Goal: Information Seeking & Learning: Check status

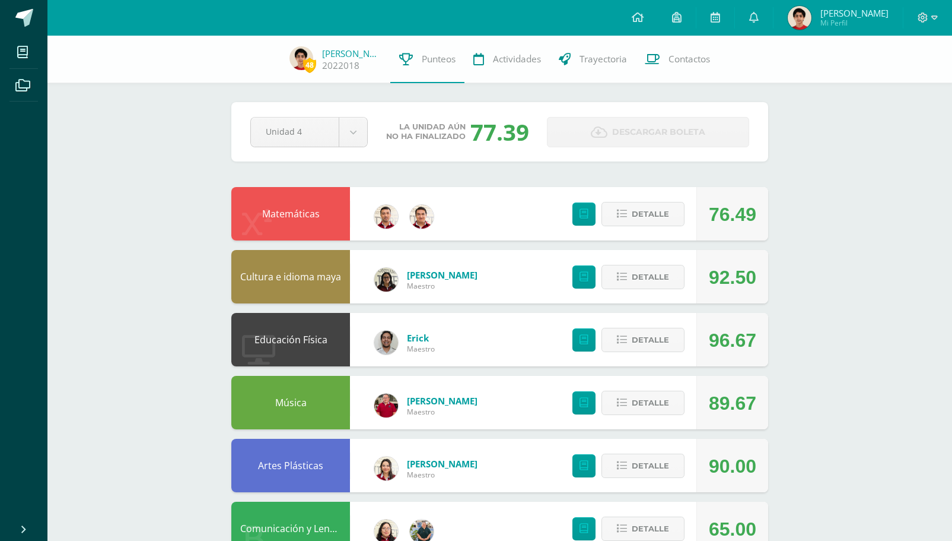
scroll to position [1, 0]
click at [629, 221] on button "Detalle" at bounding box center [643, 213] width 83 height 24
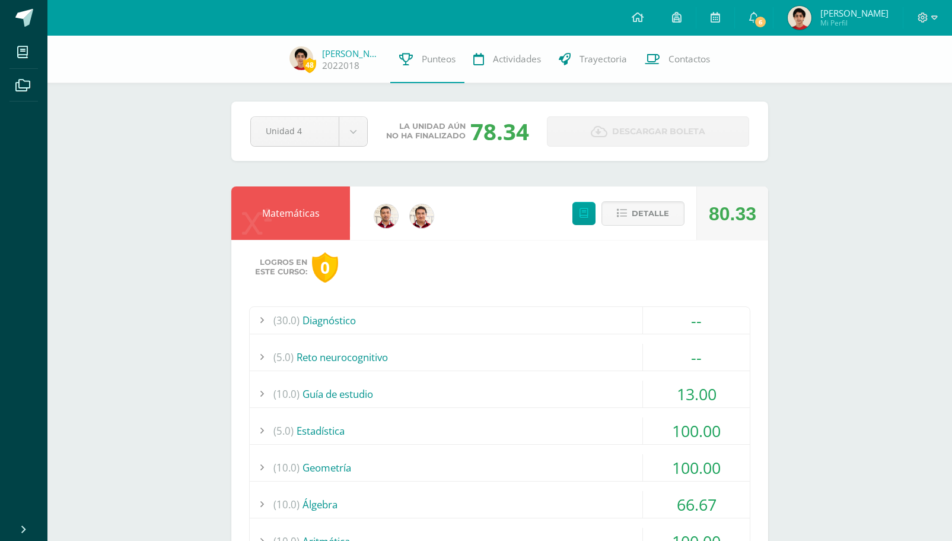
click at [496, 385] on div "(10.0) Guía de estudio" at bounding box center [500, 393] width 500 height 27
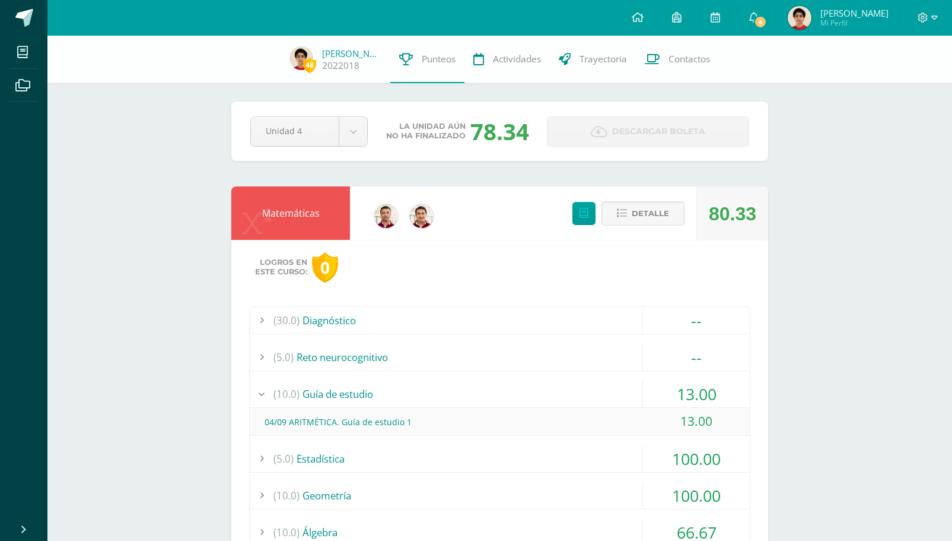
click at [495, 386] on div "(10.0) Guía de estudio" at bounding box center [500, 393] width 500 height 27
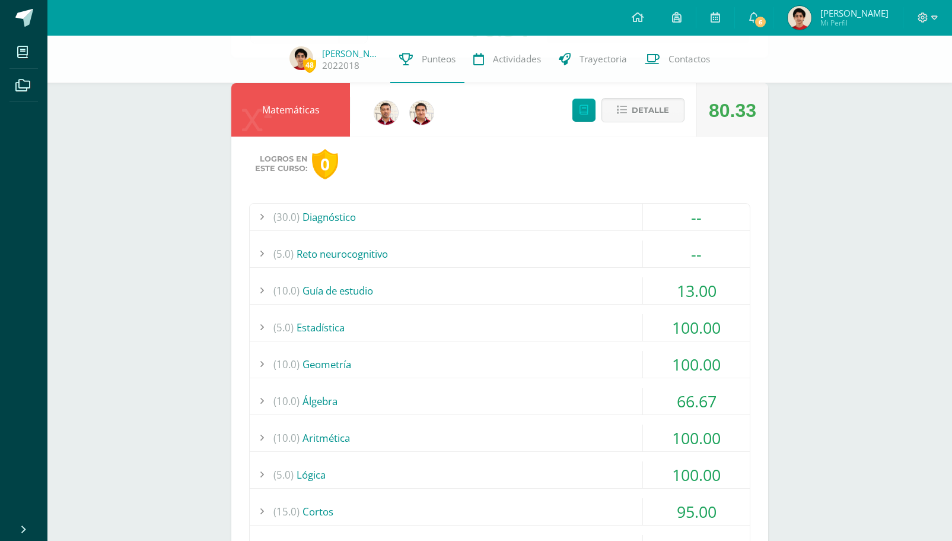
scroll to position [108, 0]
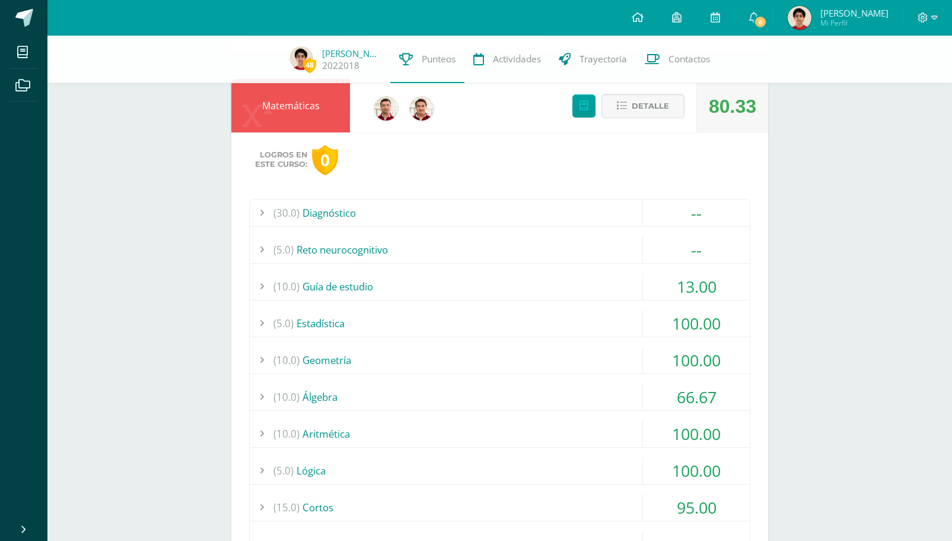
click at [473, 386] on div "(10.0) Álgebra" at bounding box center [500, 396] width 500 height 27
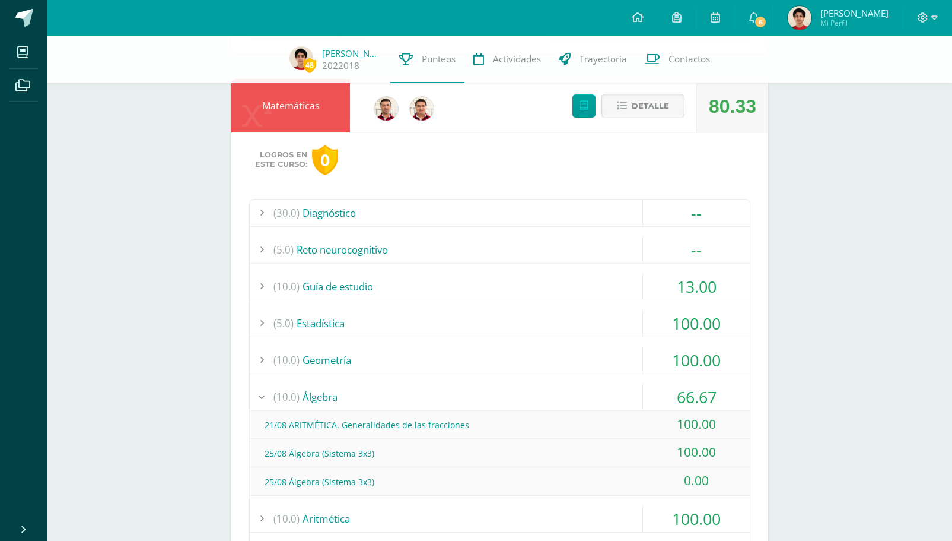
click at [473, 386] on div "(10.0) Álgebra" at bounding box center [500, 396] width 500 height 27
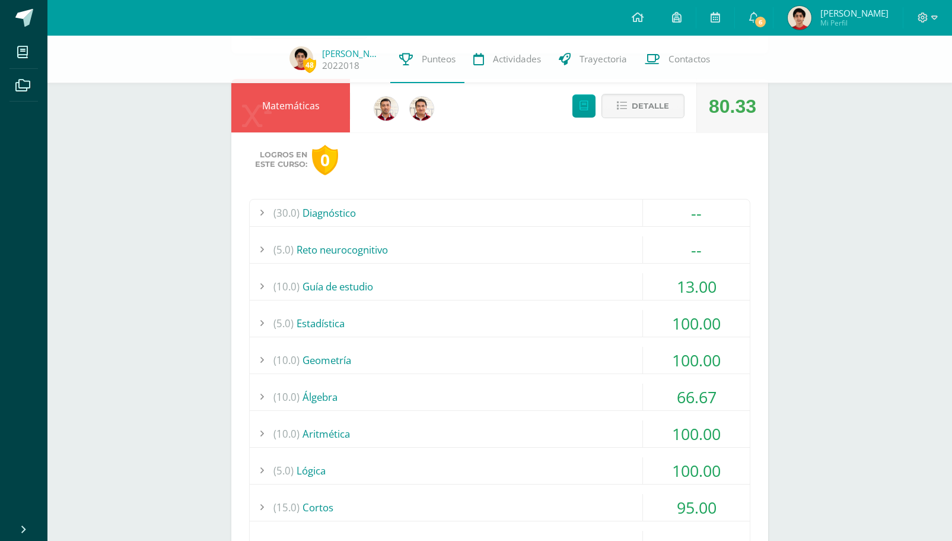
click at [452, 435] on div "(10.0) Aritmética" at bounding box center [500, 433] width 500 height 27
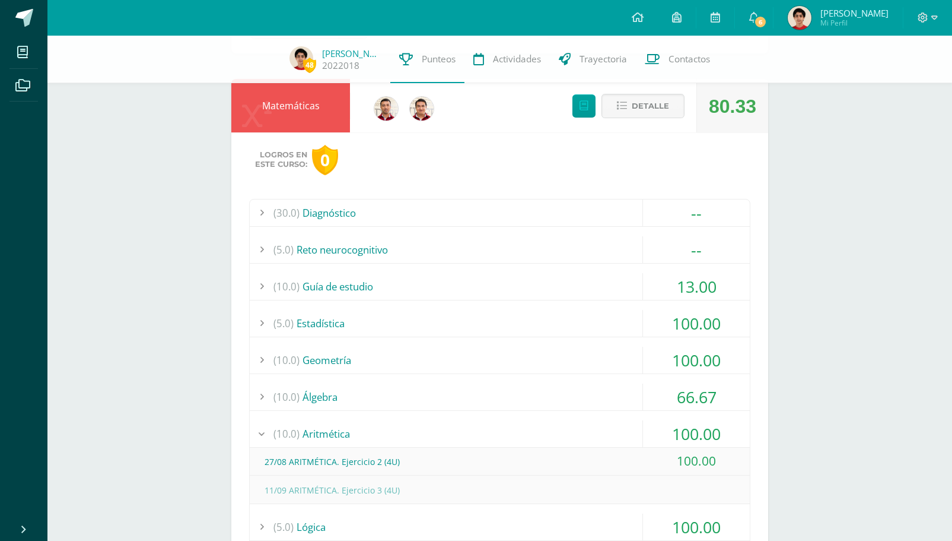
click at [452, 435] on div "(10.0) Aritmética" at bounding box center [500, 433] width 500 height 27
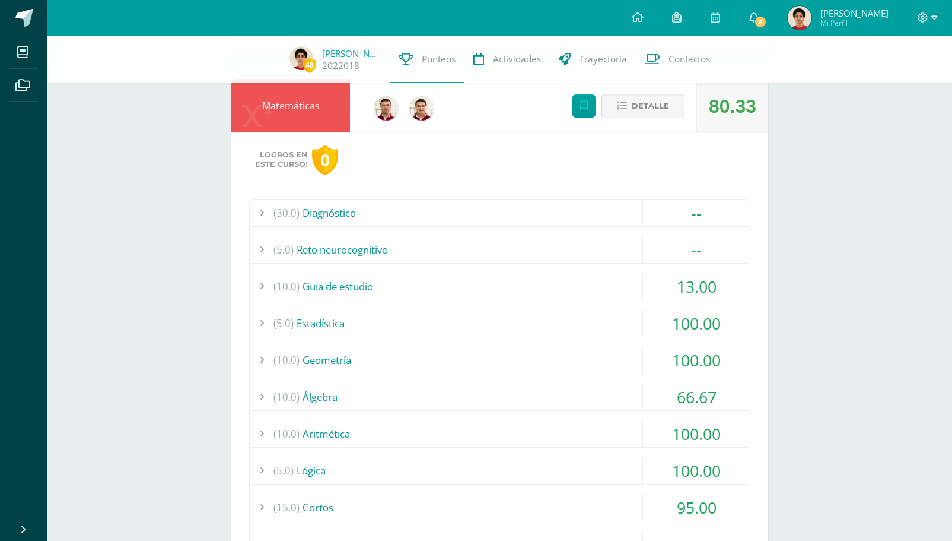
click at [341, 476] on div "(5.0) Lógica" at bounding box center [500, 470] width 500 height 27
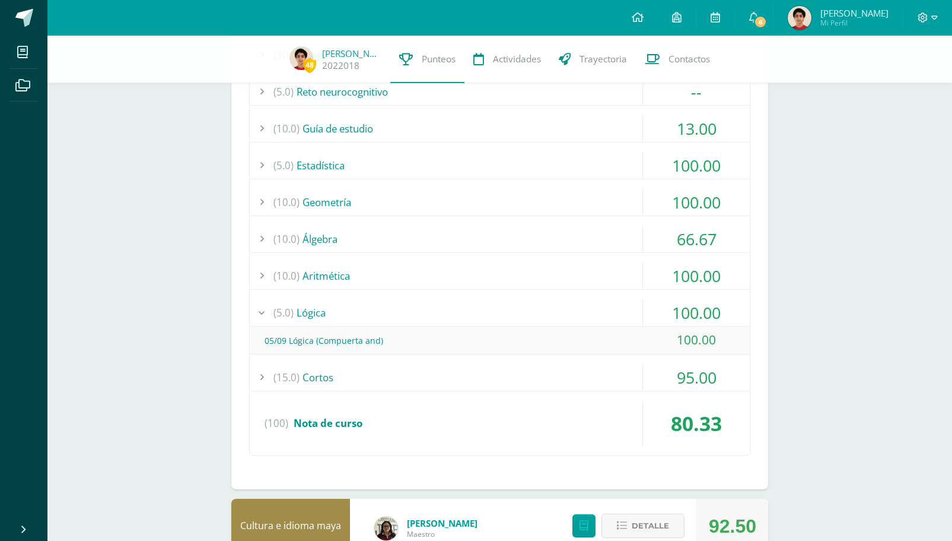
scroll to position [265, 0]
click at [355, 379] on div "(15.0) Cortos" at bounding box center [500, 377] width 500 height 27
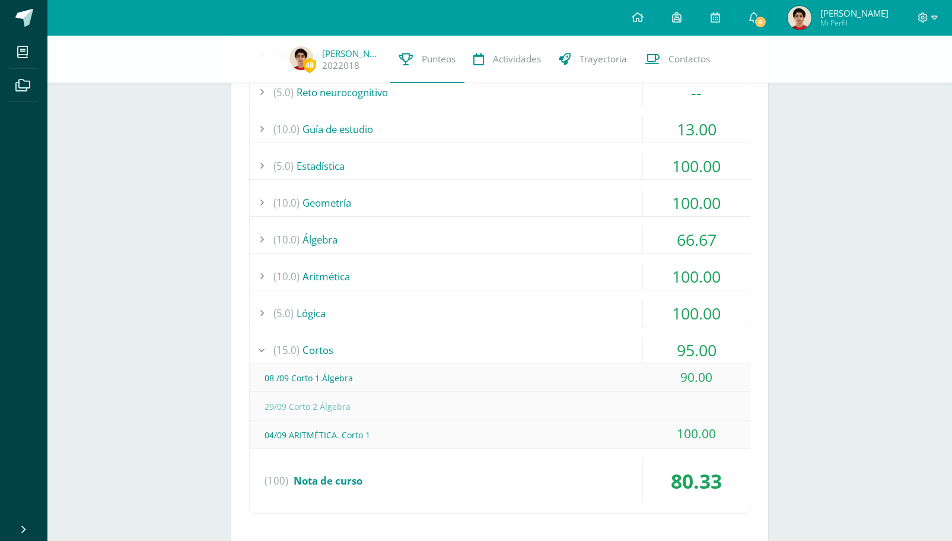
click at [378, 352] on div "(15.0) Cortos" at bounding box center [500, 349] width 500 height 27
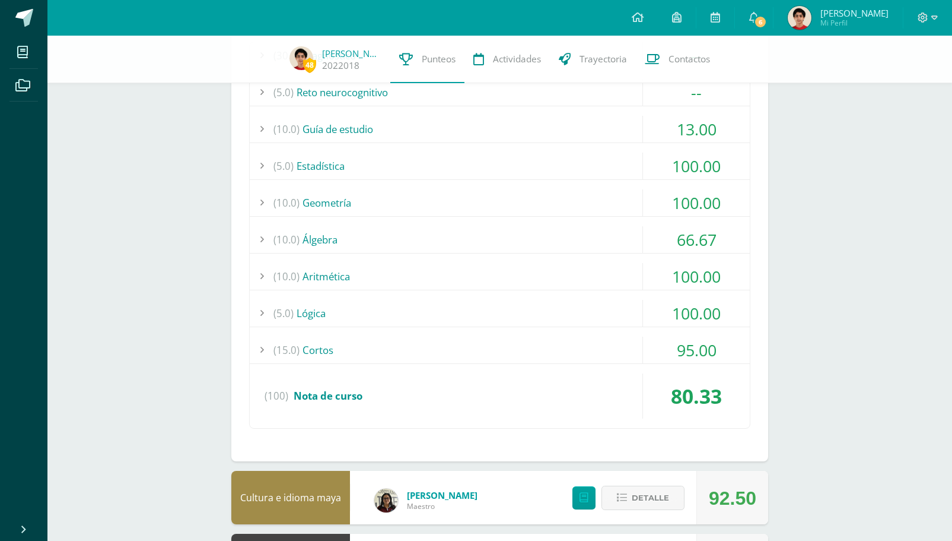
click at [417, 318] on div "(5.0) Lógica" at bounding box center [500, 313] width 500 height 27
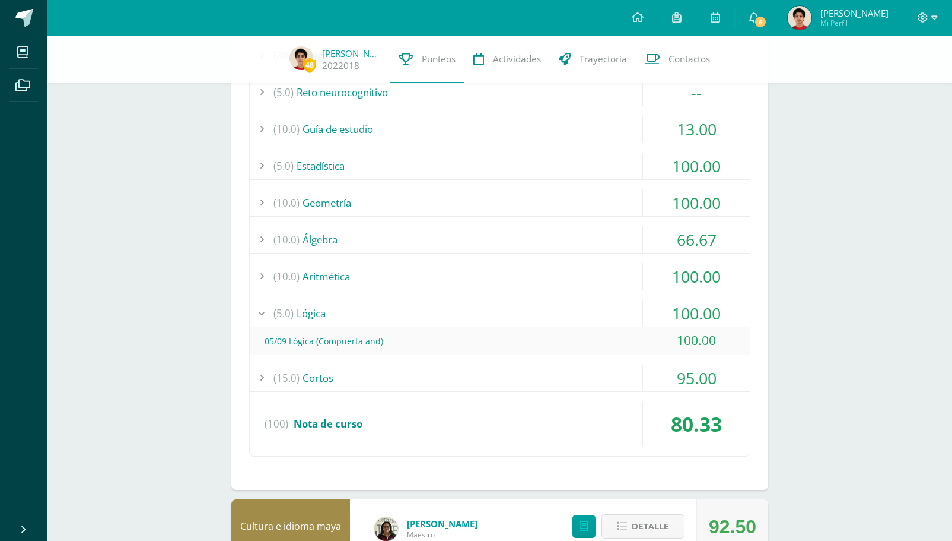
click at [476, 285] on div "(10.0) Aritmética" at bounding box center [500, 276] width 500 height 27
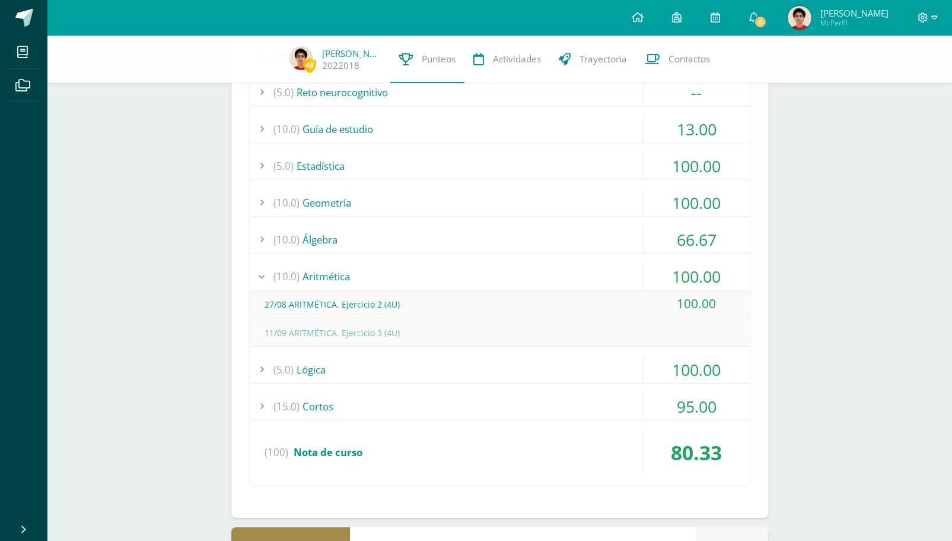
click at [488, 235] on div "(10.0) Álgebra" at bounding box center [500, 239] width 500 height 27
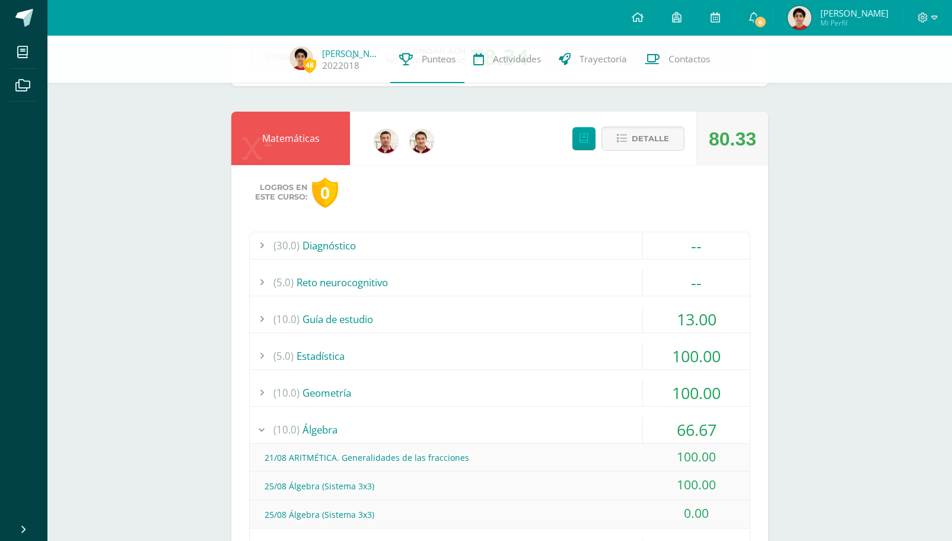
scroll to position [0, 0]
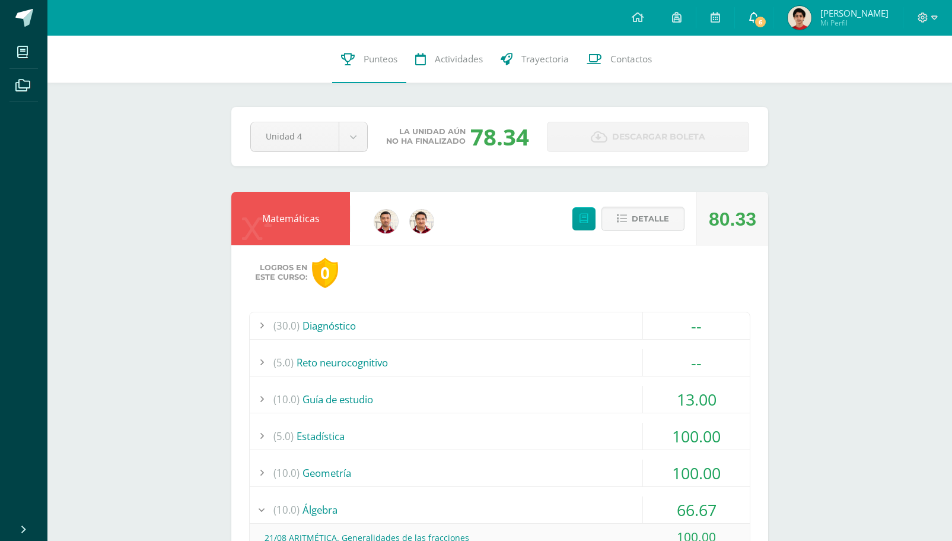
click at [767, 19] on span "6" at bounding box center [760, 21] width 13 height 13
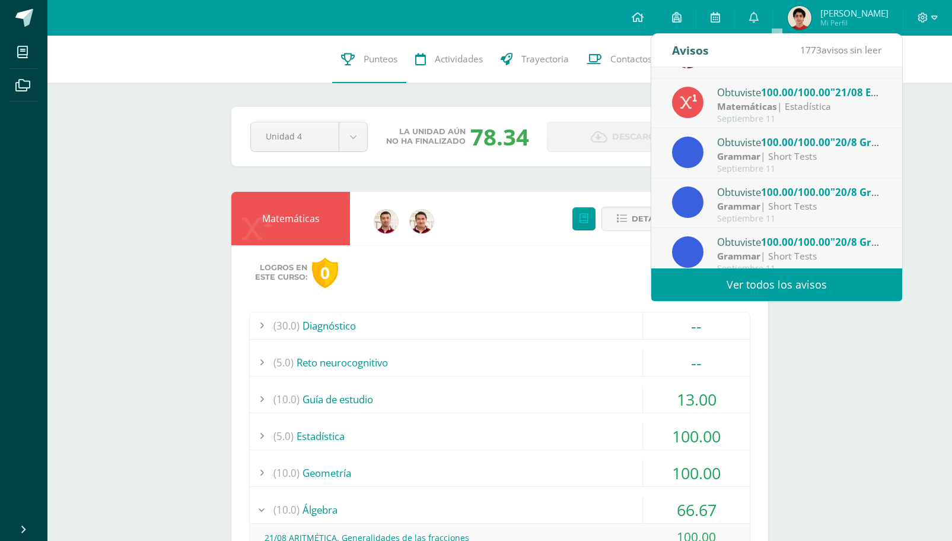
scroll to position [38, 0]
click at [778, 161] on div "Grammar | Short Tests" at bounding box center [799, 157] width 165 height 14
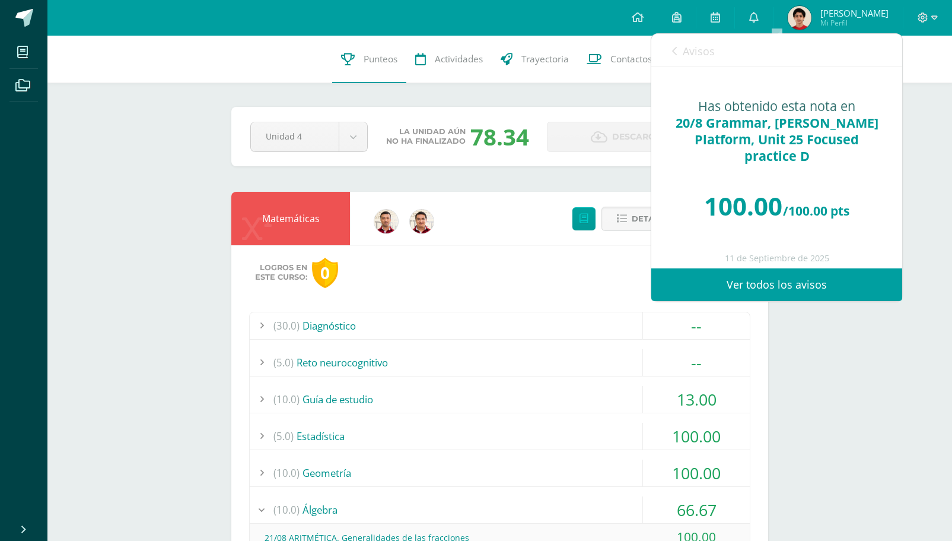
click at [685, 48] on span "Avisos" at bounding box center [699, 51] width 32 height 14
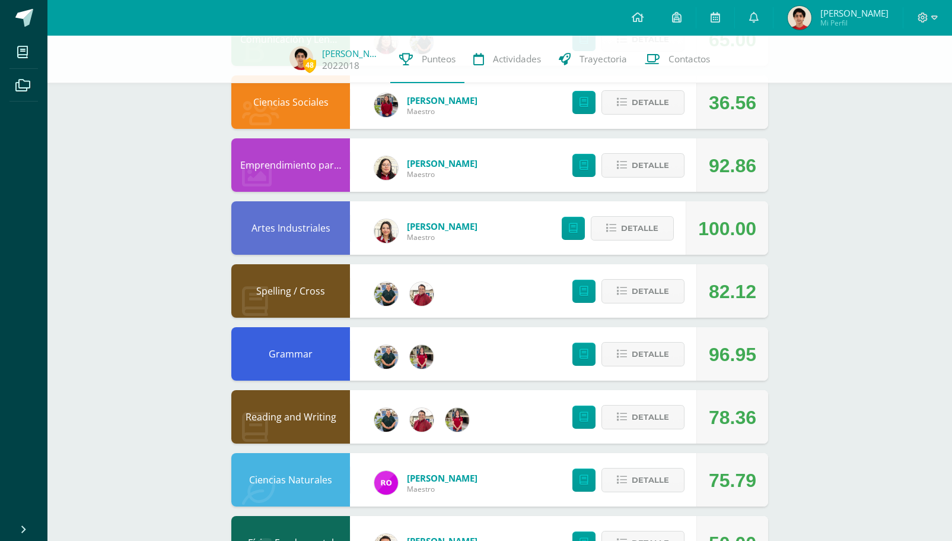
scroll to position [1060, 0]
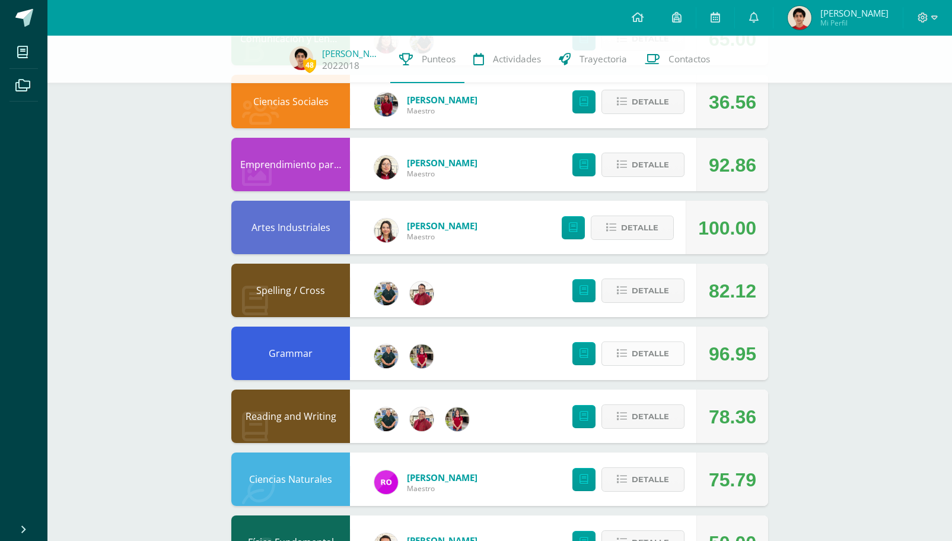
click at [649, 357] on span "Detalle" at bounding box center [650, 353] width 37 height 22
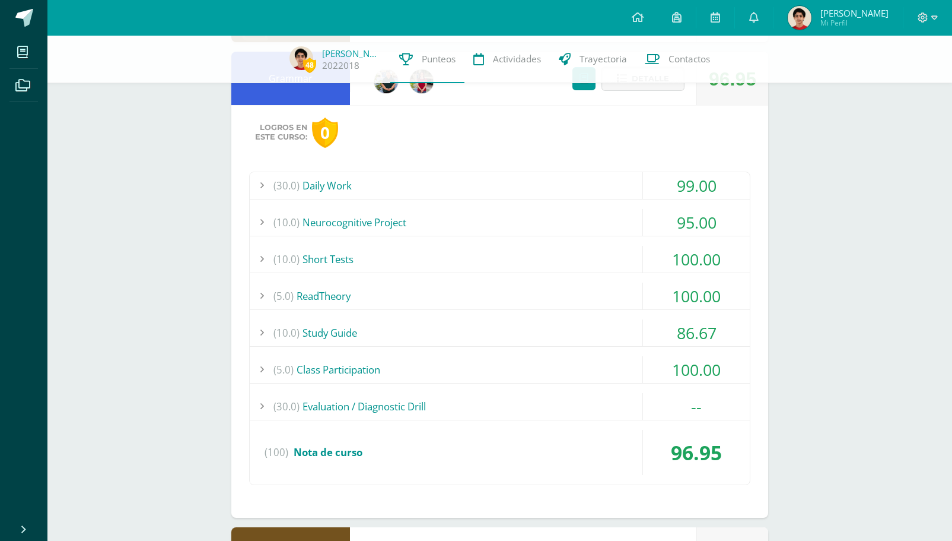
scroll to position [1337, 0]
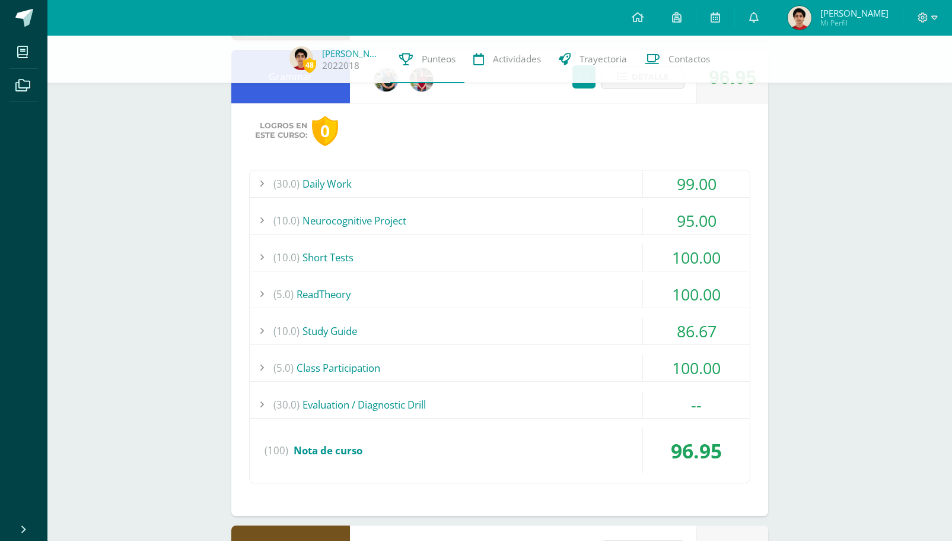
click at [437, 332] on div "(10.0) Study Guide" at bounding box center [500, 330] width 500 height 27
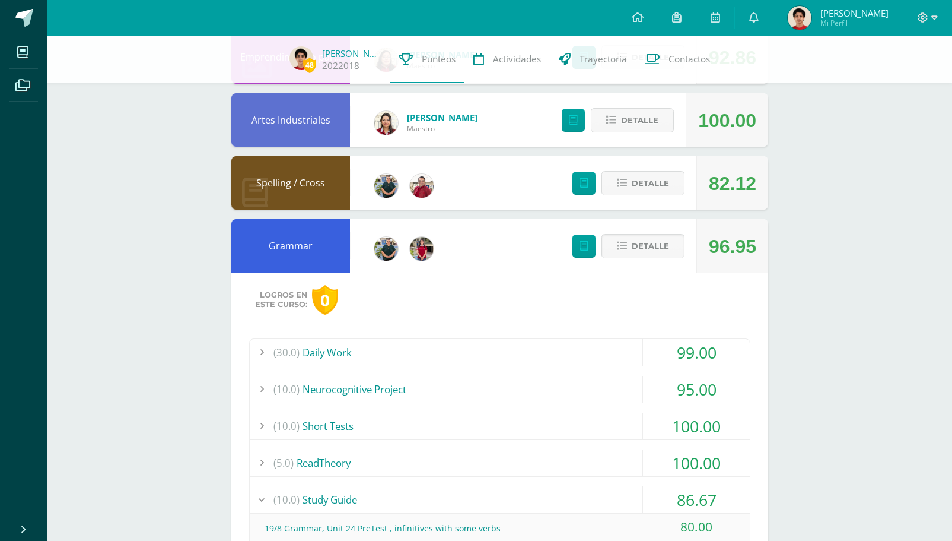
scroll to position [1082, 0]
click at [611, 246] on button "Detalle" at bounding box center [643, 246] width 83 height 24
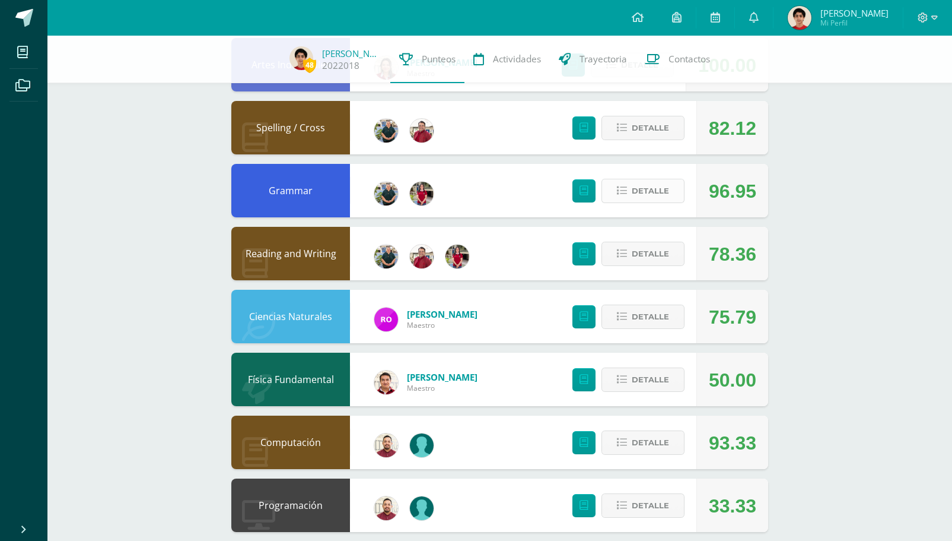
scroll to position [1153, 0]
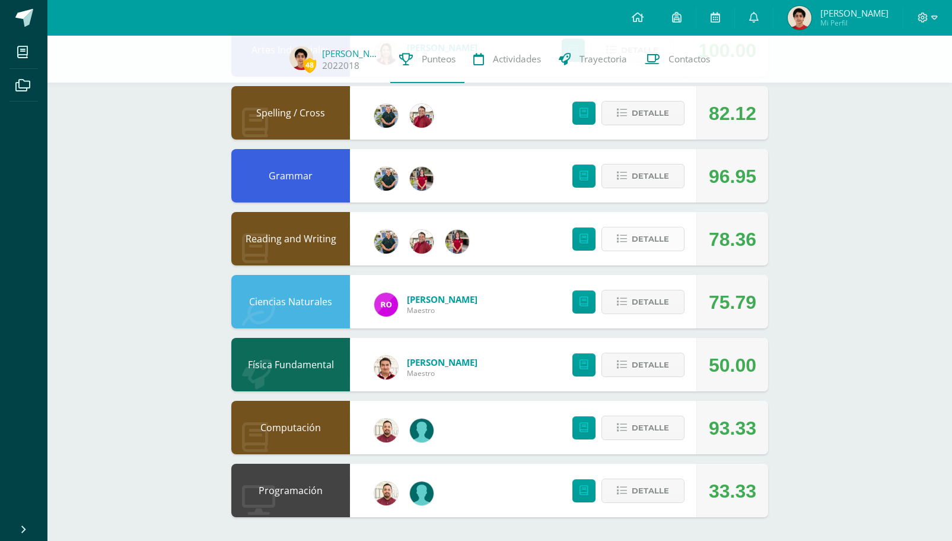
click at [661, 236] on span "Detalle" at bounding box center [650, 239] width 37 height 22
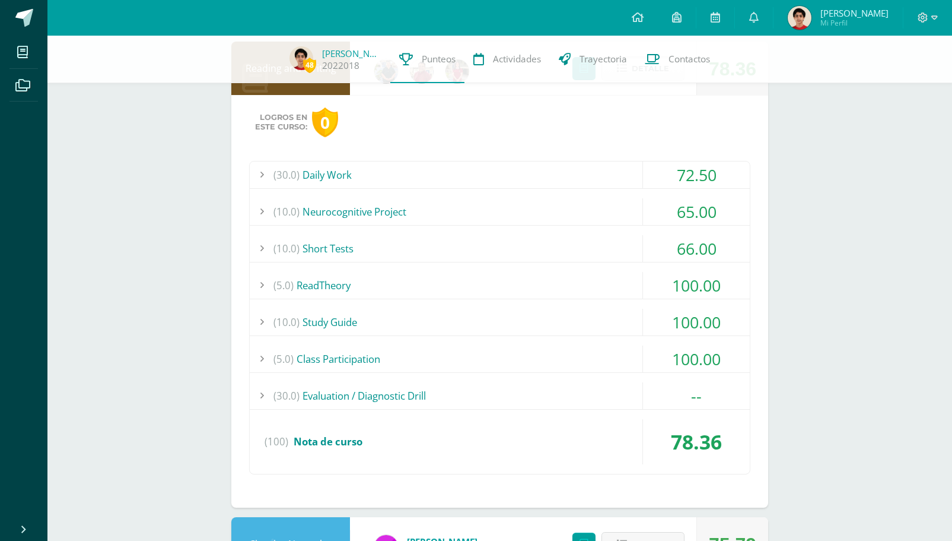
scroll to position [1354, 0]
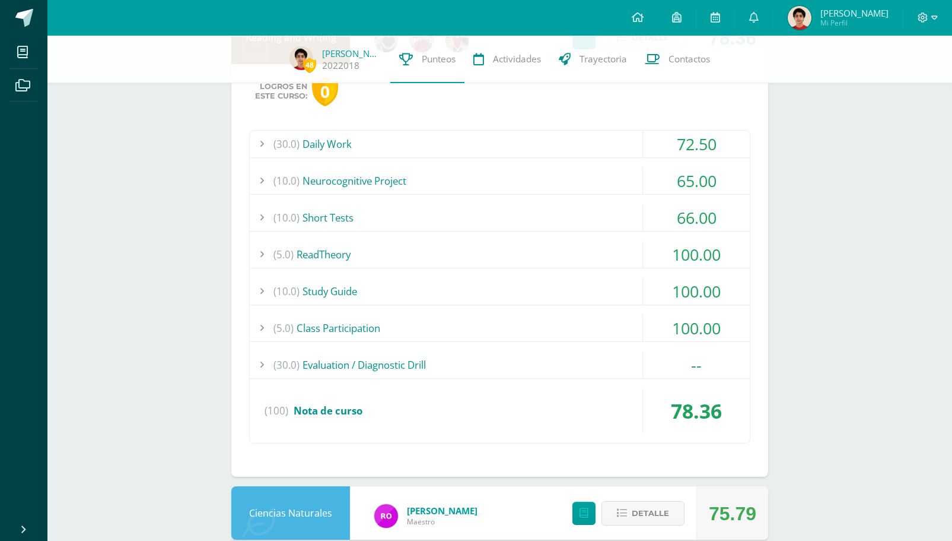
click at [554, 174] on div "(10.0) Neurocognitive Project" at bounding box center [500, 180] width 500 height 27
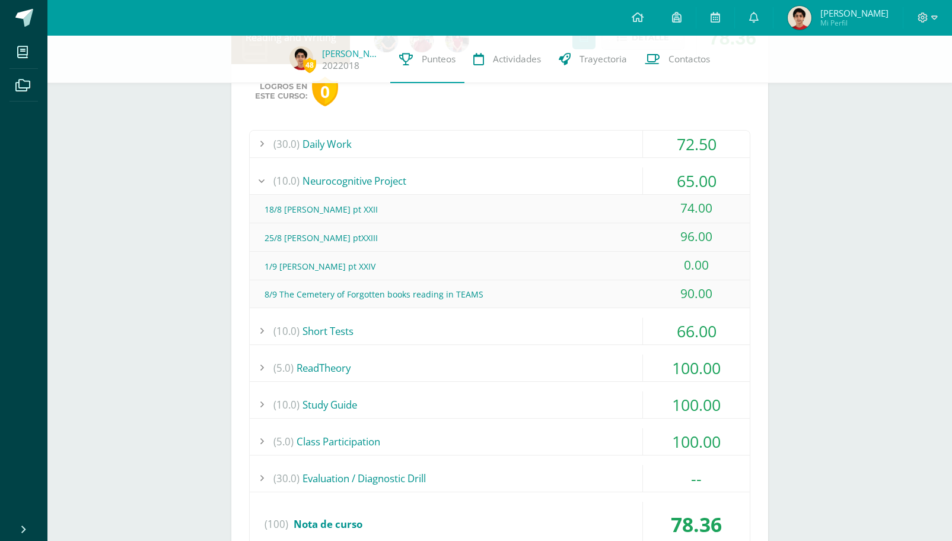
click at [555, 171] on div "(10.0) Neurocognitive Project" at bounding box center [500, 180] width 500 height 27
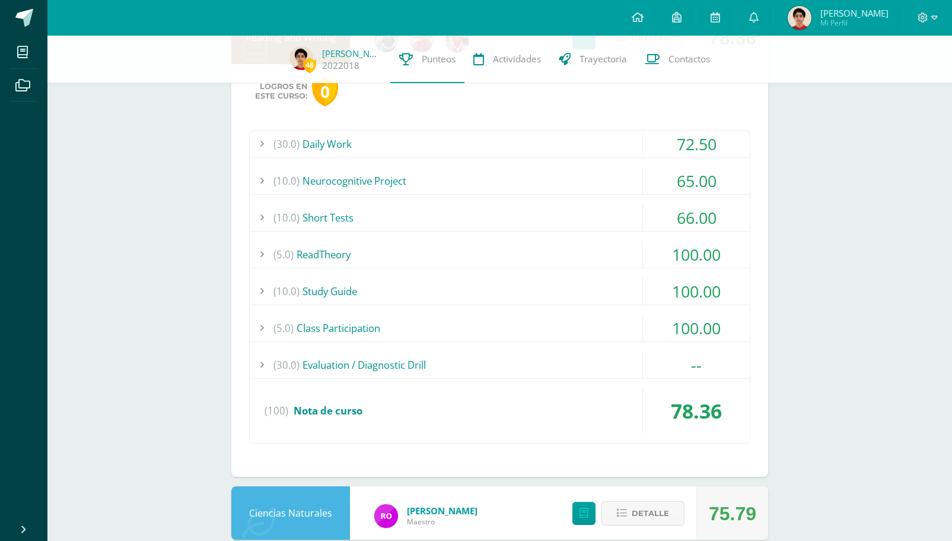
click at [528, 223] on div "(10.0) Short Tests" at bounding box center [500, 217] width 500 height 27
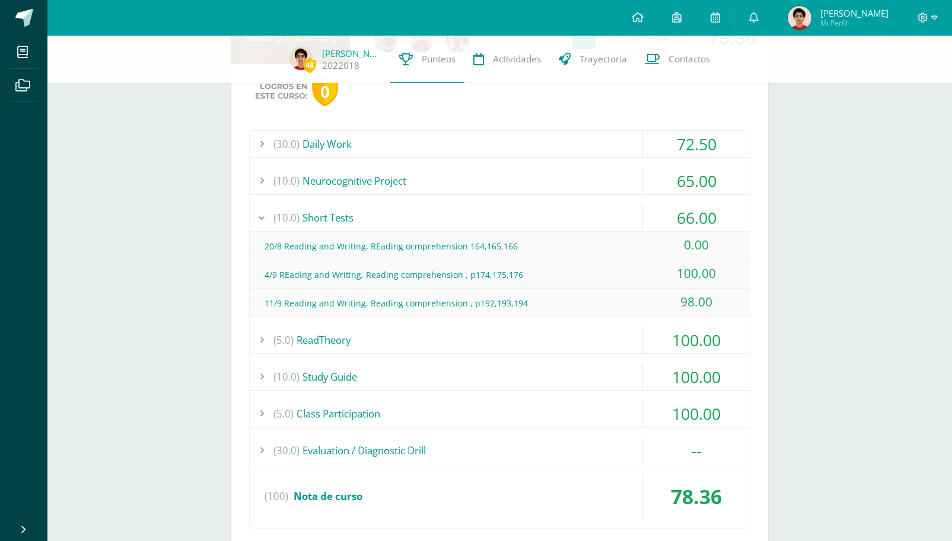
click at [528, 223] on div "(10.0) Short Tests" at bounding box center [500, 217] width 500 height 27
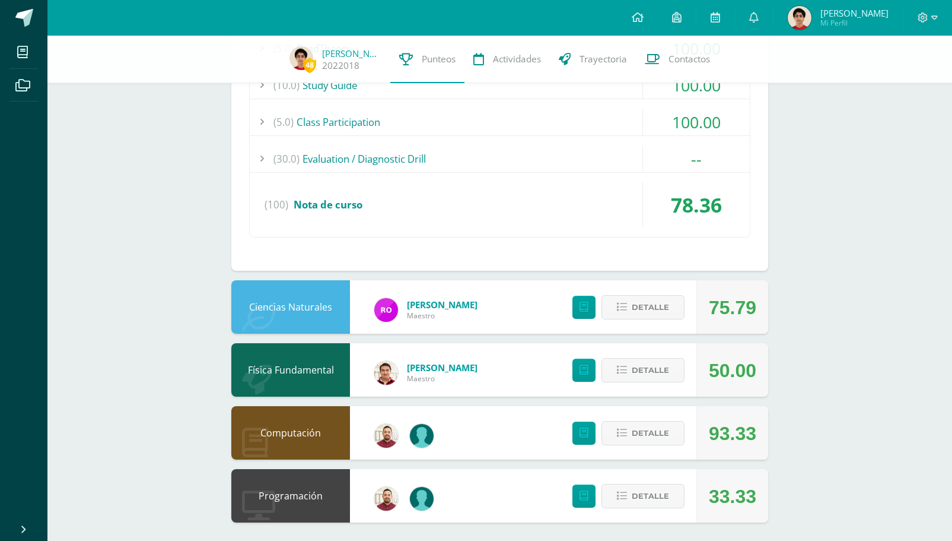
scroll to position [1565, 0]
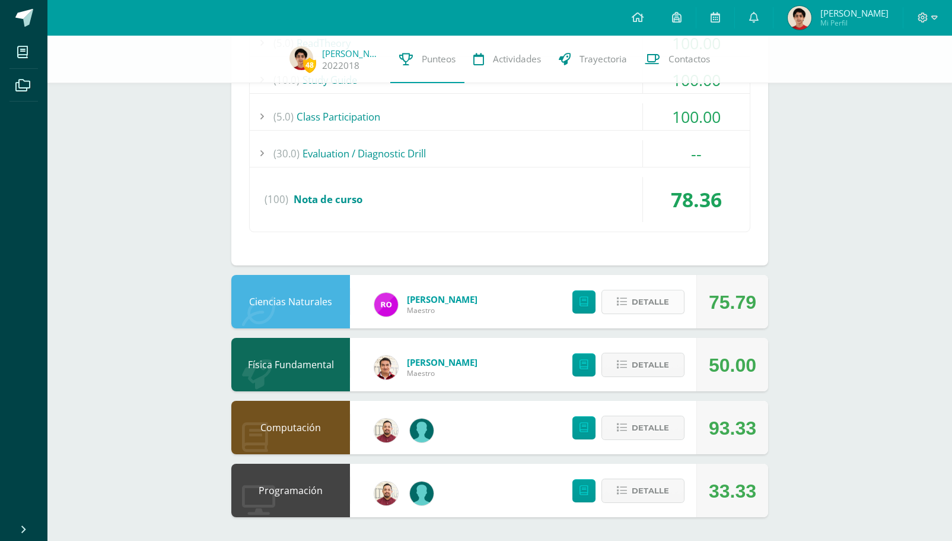
click at [657, 300] on span "Detalle" at bounding box center [650, 302] width 37 height 22
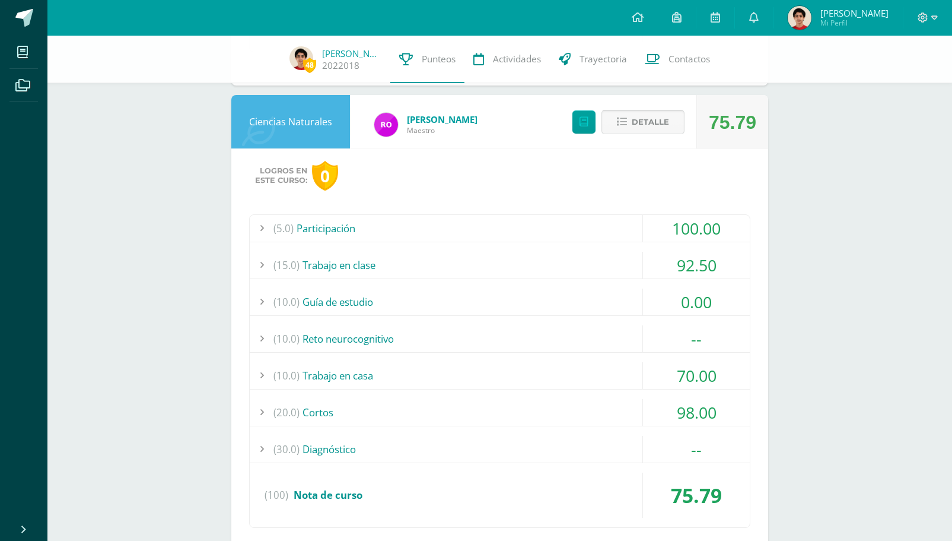
scroll to position [1762, 0]
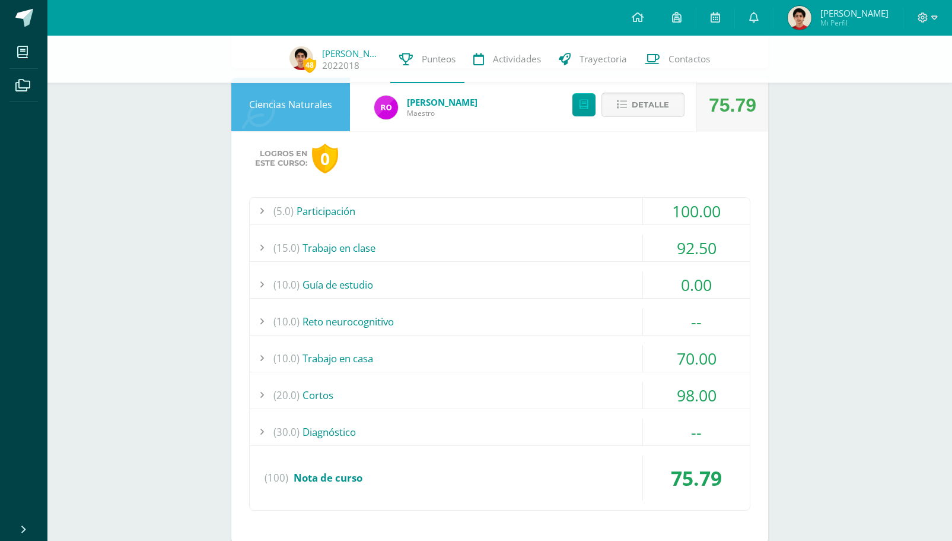
click at [650, 106] on span "Detalle" at bounding box center [650, 105] width 37 height 22
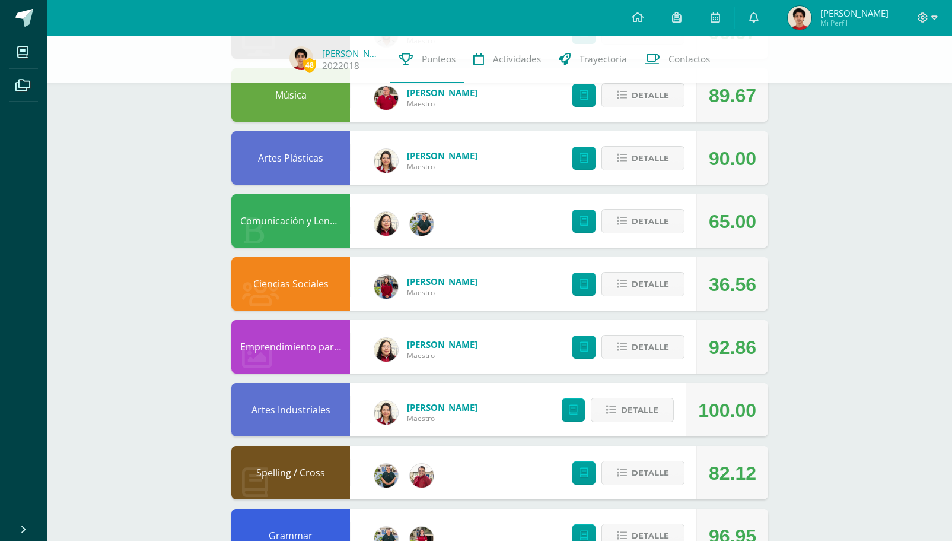
scroll to position [785, 0]
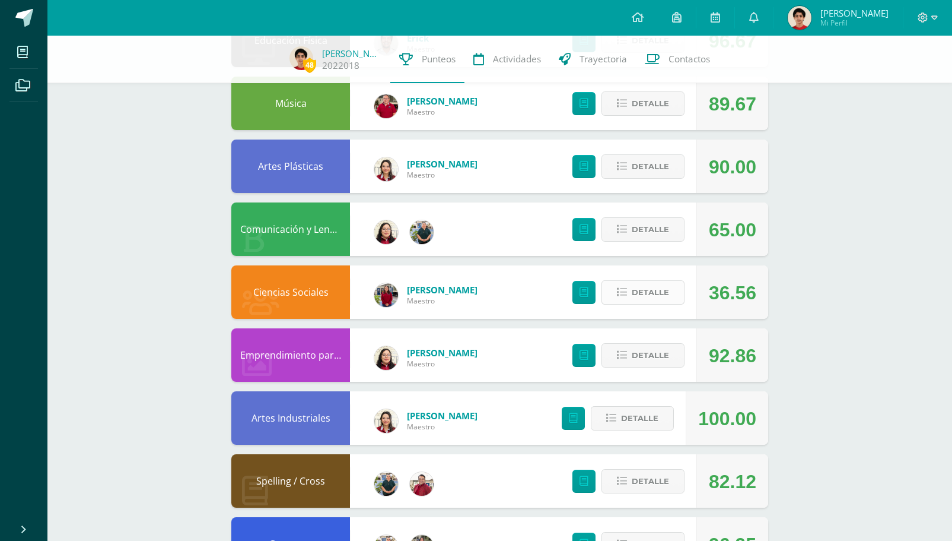
click at [653, 290] on span "Detalle" at bounding box center [650, 292] width 37 height 22
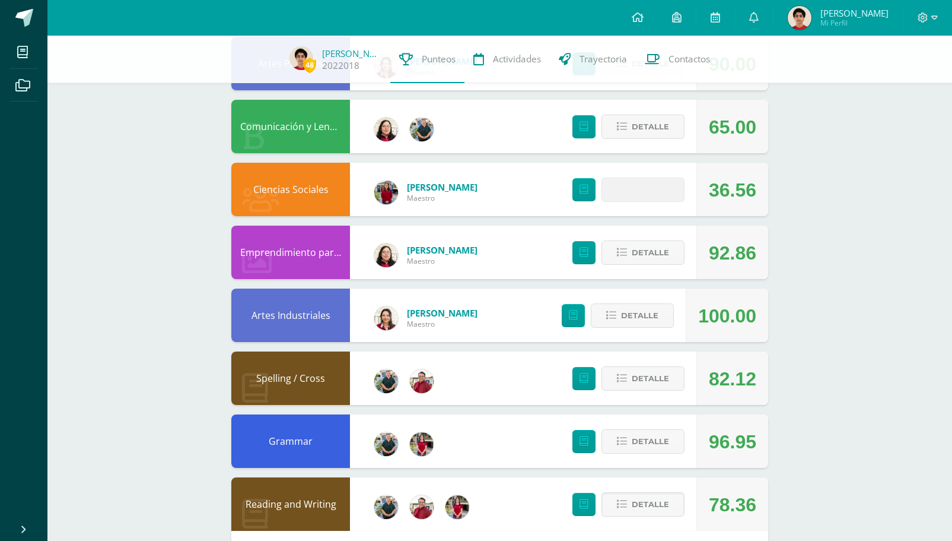
scroll to position [922, 0]
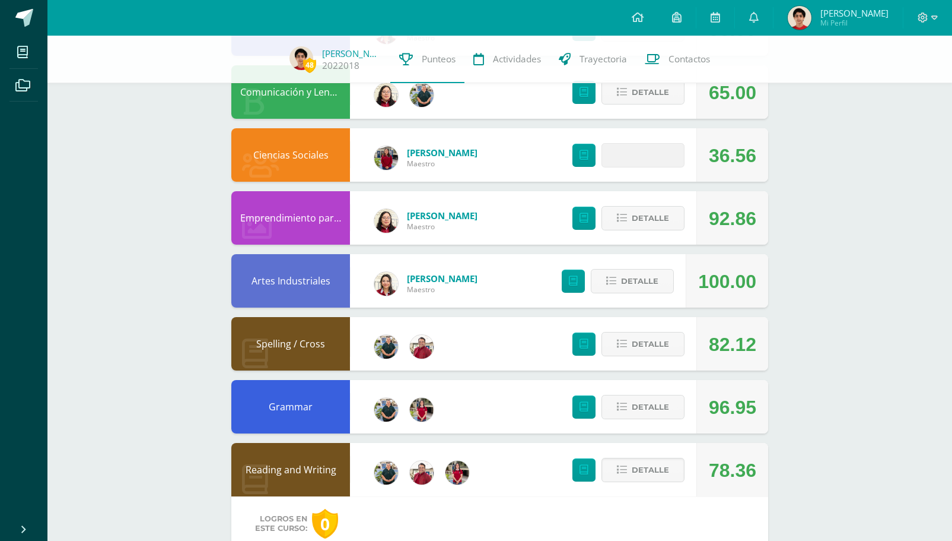
click at [636, 242] on div "Detalle" at bounding box center [626, 217] width 142 height 53
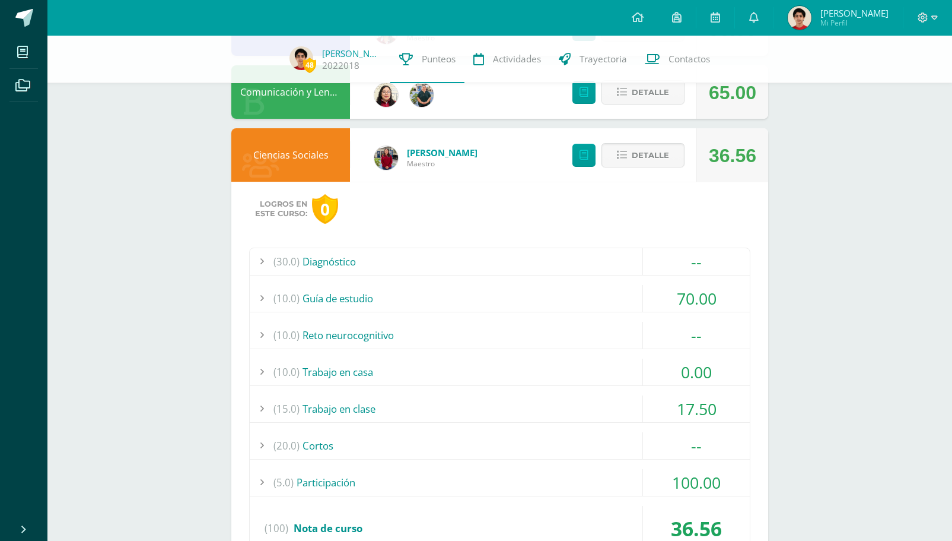
click at [517, 365] on div "(10.0) Trabajo en casa" at bounding box center [500, 371] width 500 height 27
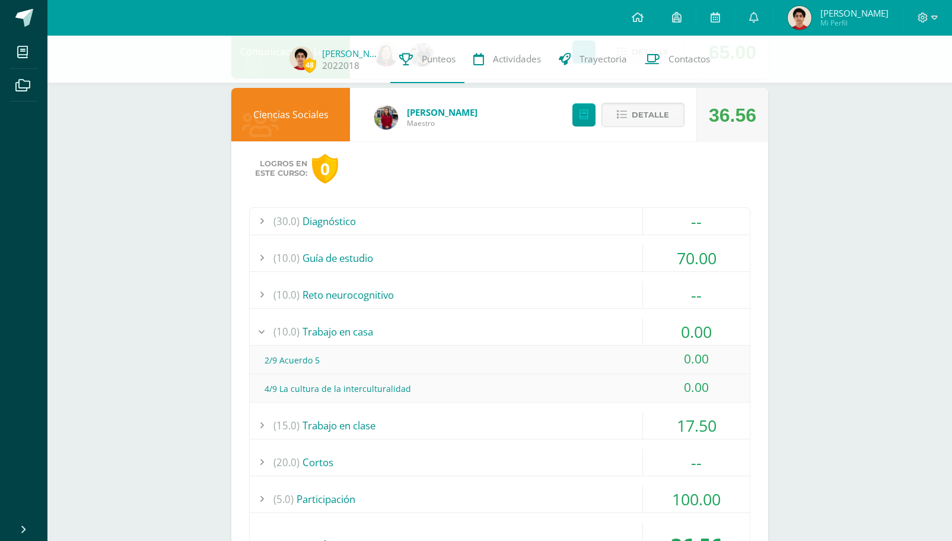
scroll to position [972, 0]
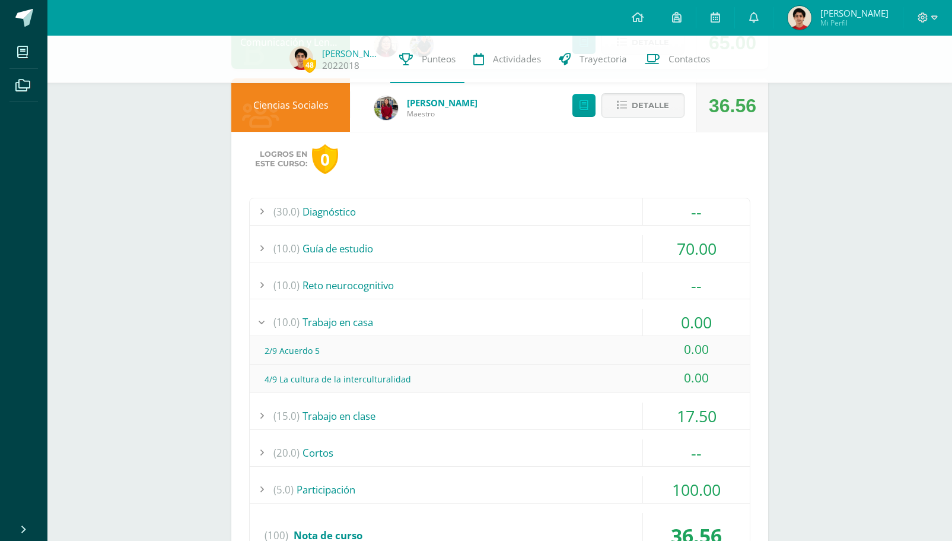
click at [431, 406] on div "(15.0) Trabajo en clase" at bounding box center [500, 415] width 500 height 27
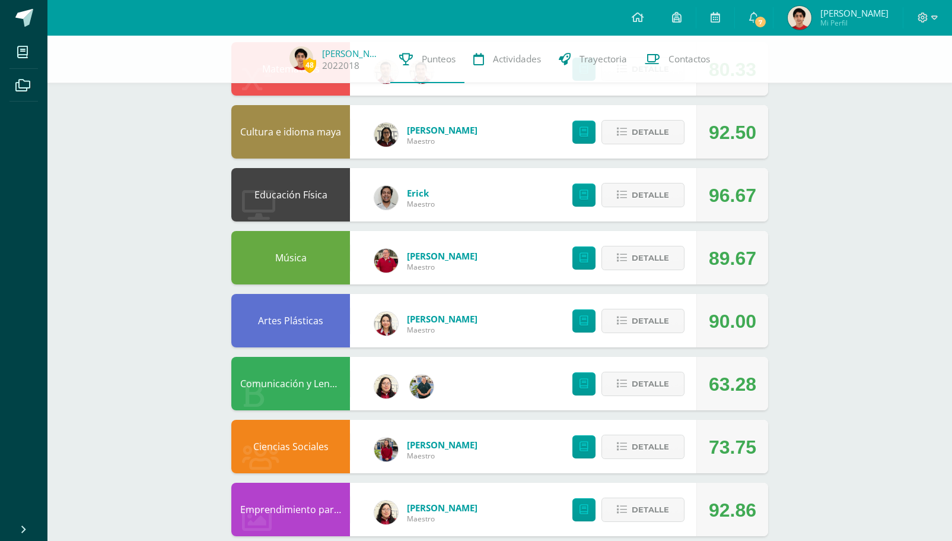
scroll to position [228, 0]
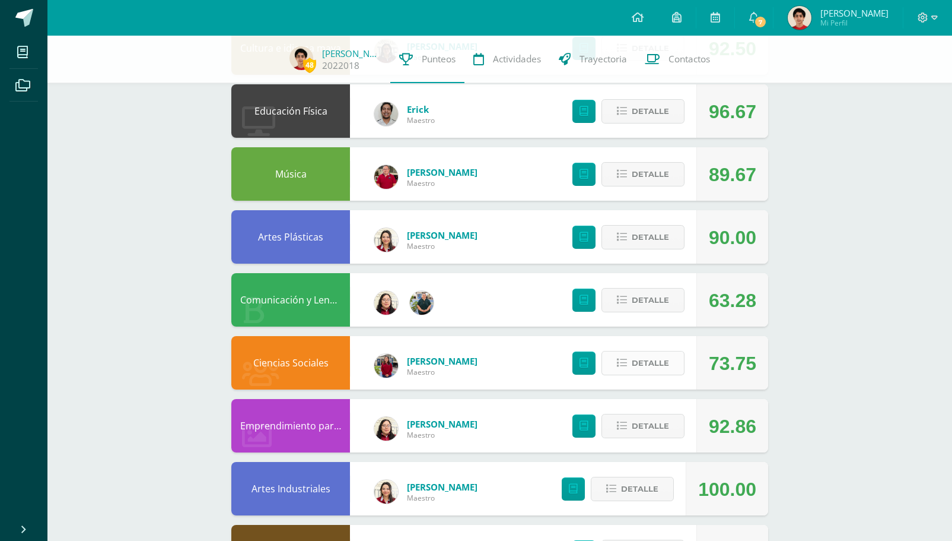
click at [660, 367] on span "Detalle" at bounding box center [650, 363] width 37 height 22
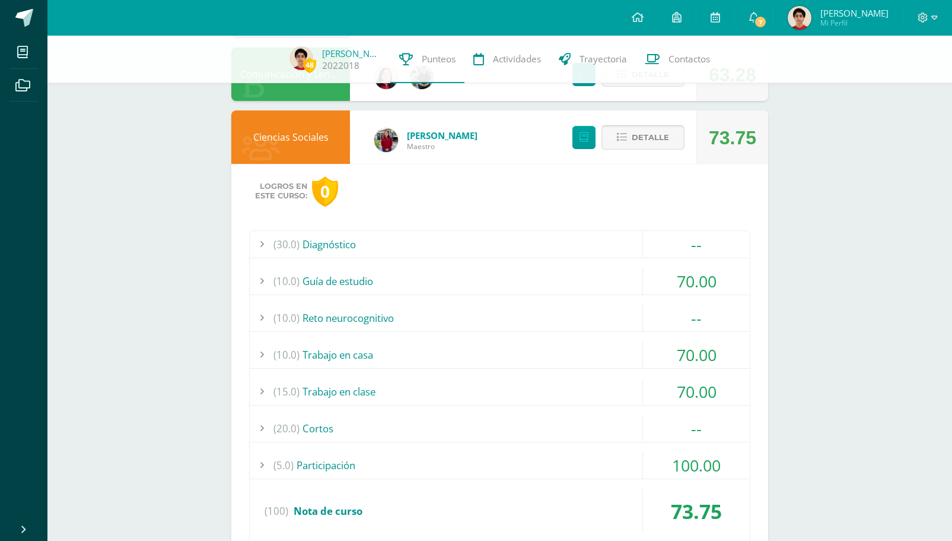
scroll to position [460, 0]
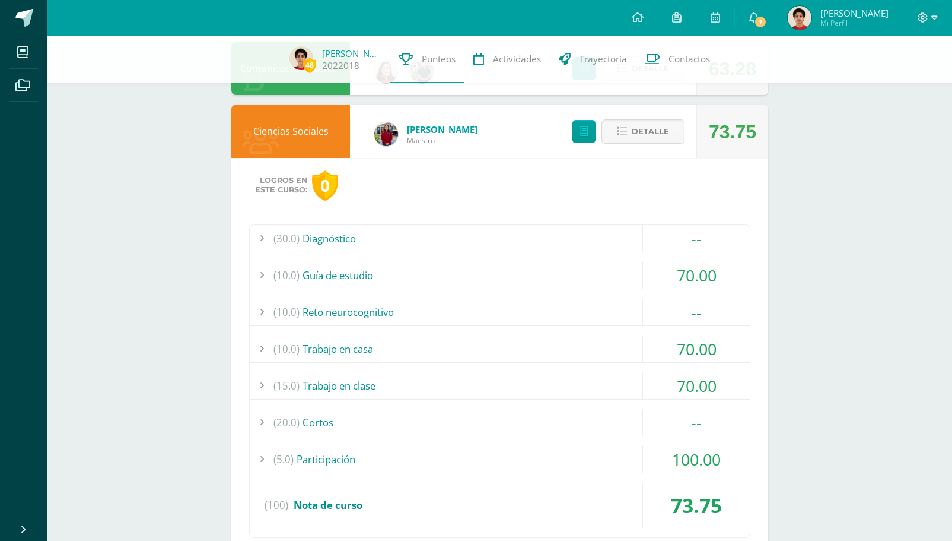
click at [593, 421] on div "(20.0) [GEOGRAPHIC_DATA]" at bounding box center [500, 422] width 500 height 27
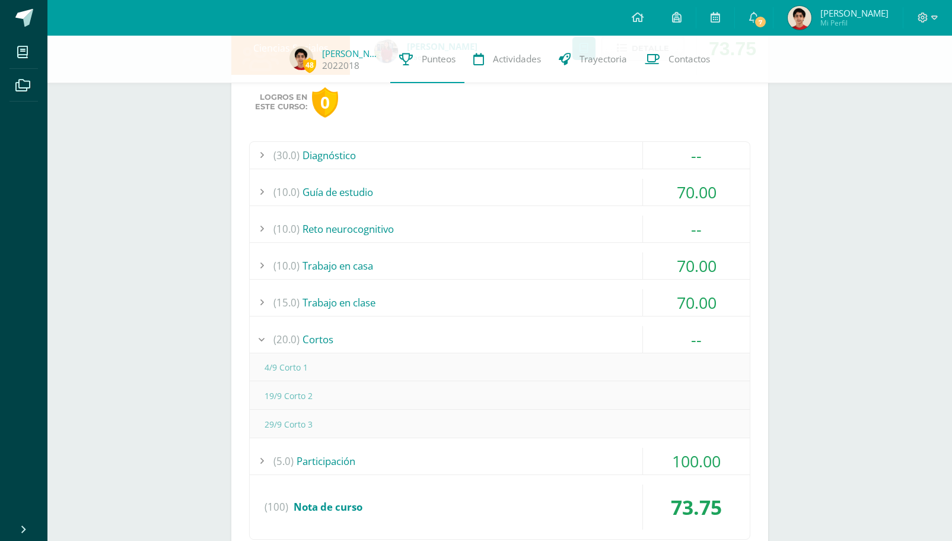
scroll to position [550, 0]
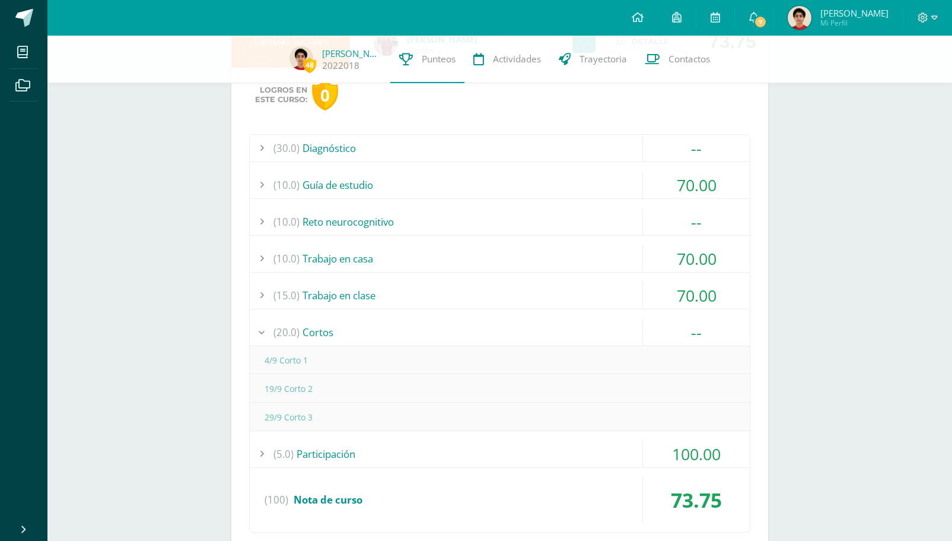
click at [588, 287] on div "(15.0) Trabajo en clase" at bounding box center [500, 295] width 500 height 27
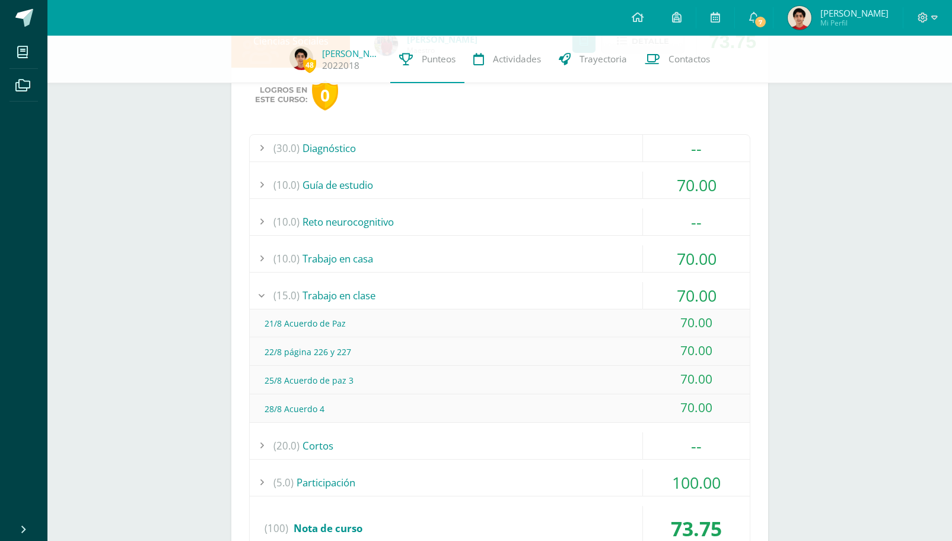
click at [588, 287] on div "(15.0) Trabajo en clase" at bounding box center [500, 295] width 500 height 27
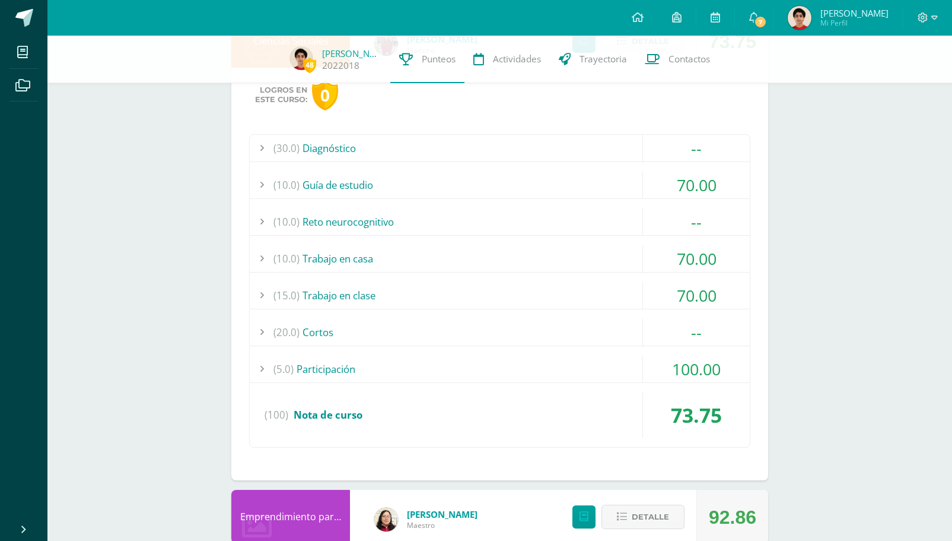
click at [607, 250] on div "(10.0) Trabajo en casa" at bounding box center [500, 258] width 500 height 27
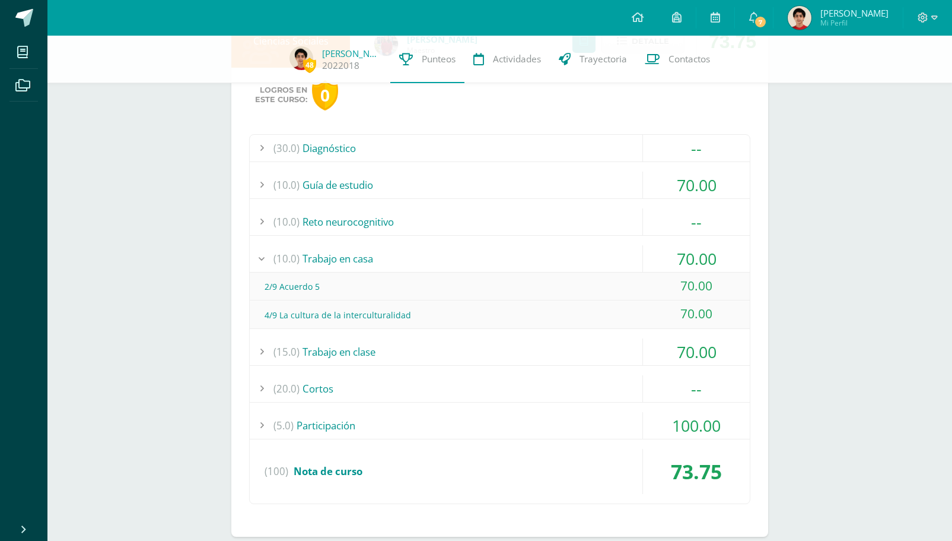
click at [607, 250] on div "(10.0) Trabajo en casa" at bounding box center [500, 258] width 500 height 27
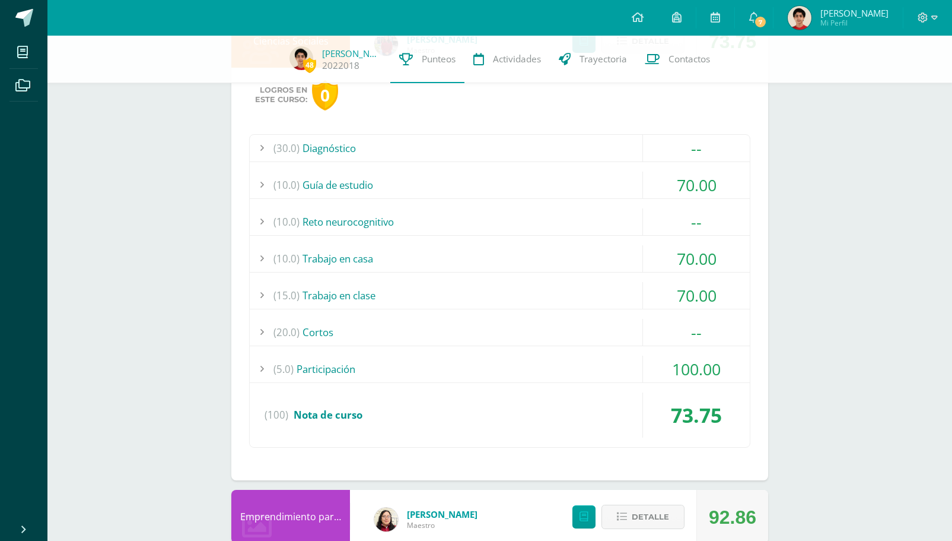
click at [609, 192] on div "(10.0) Guía de estudio" at bounding box center [500, 184] width 500 height 27
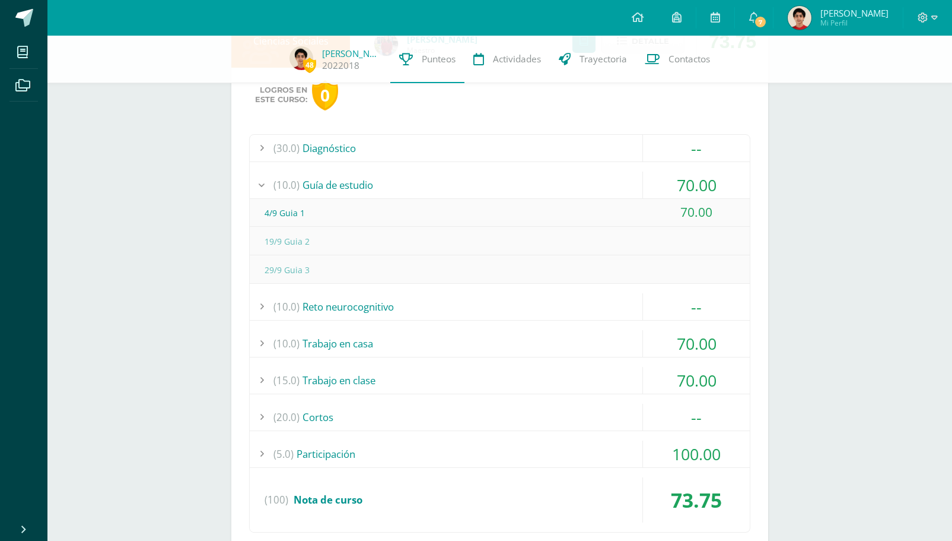
click at [609, 190] on div "(10.0) Guía de estudio" at bounding box center [500, 184] width 500 height 27
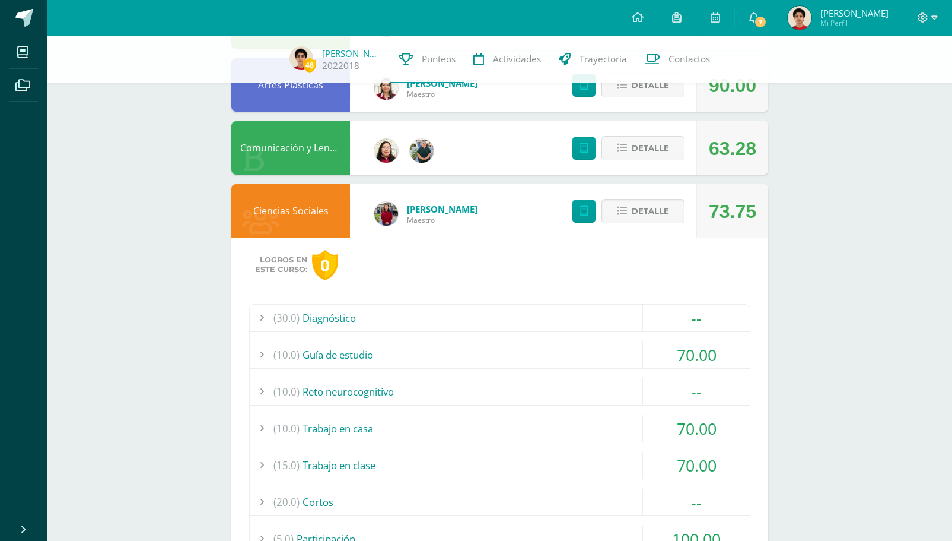
scroll to position [380, 0]
click at [635, 223] on button "Detalle" at bounding box center [643, 211] width 83 height 24
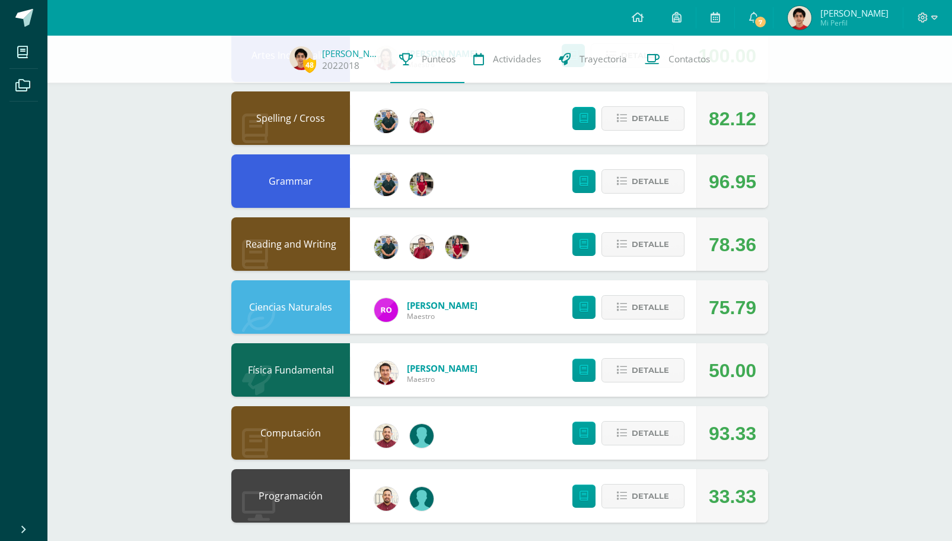
scroll to position [660, 0]
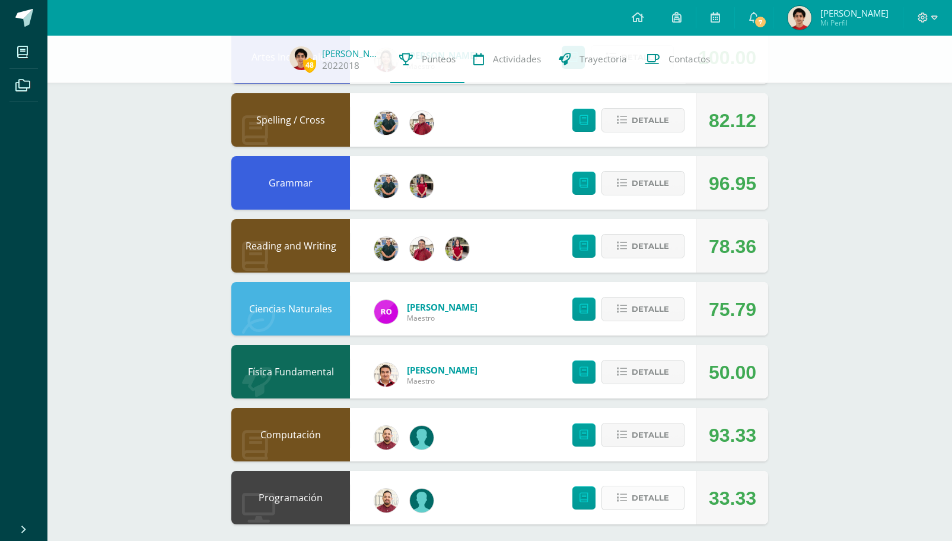
click at [633, 501] on span "Detalle" at bounding box center [650, 498] width 37 height 22
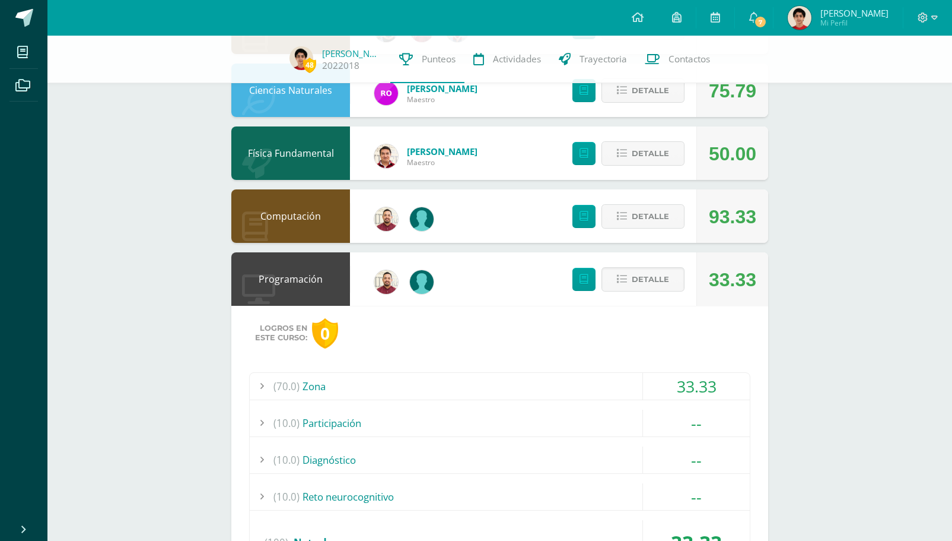
scroll to position [969, 0]
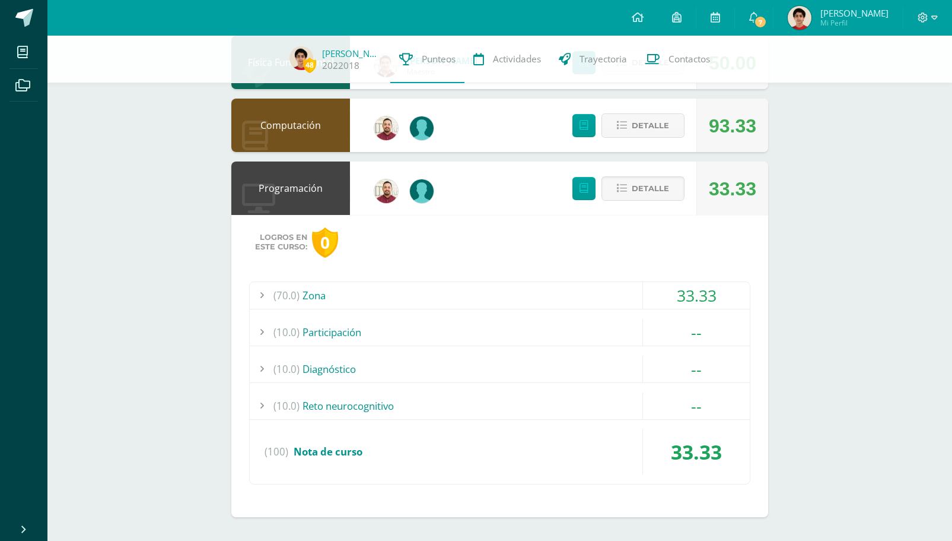
click at [589, 286] on div "(70.0) Zona" at bounding box center [500, 295] width 500 height 27
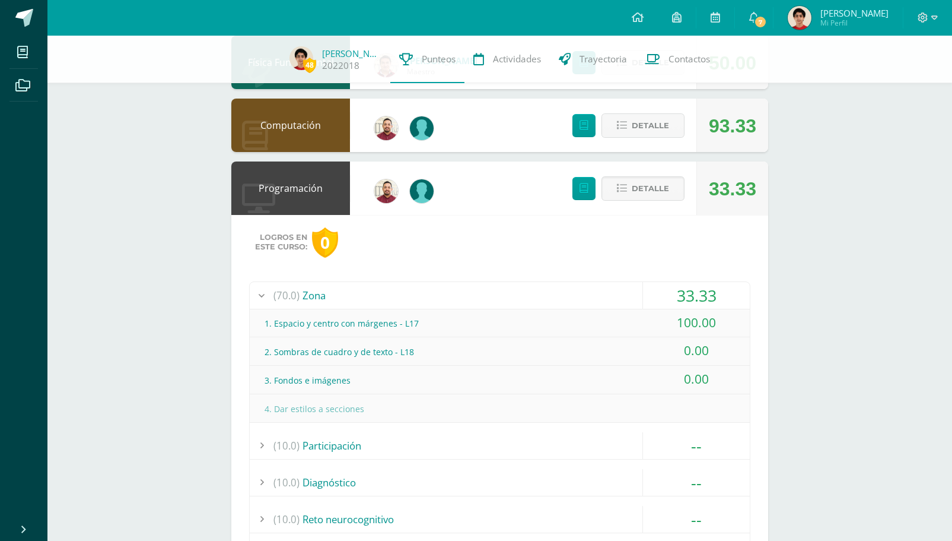
click at [501, 297] on div "(70.0) Zona" at bounding box center [500, 295] width 500 height 27
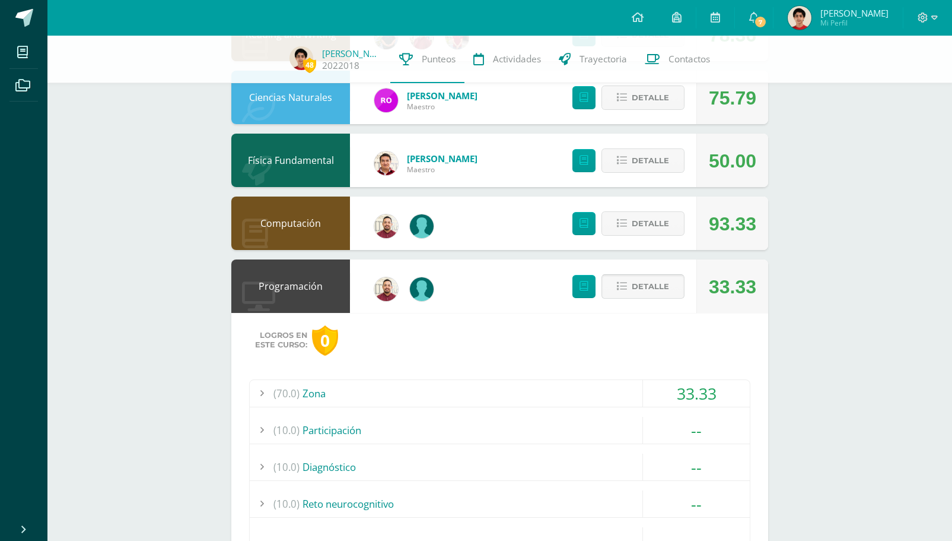
click at [631, 282] on button "Detalle" at bounding box center [643, 286] width 83 height 24
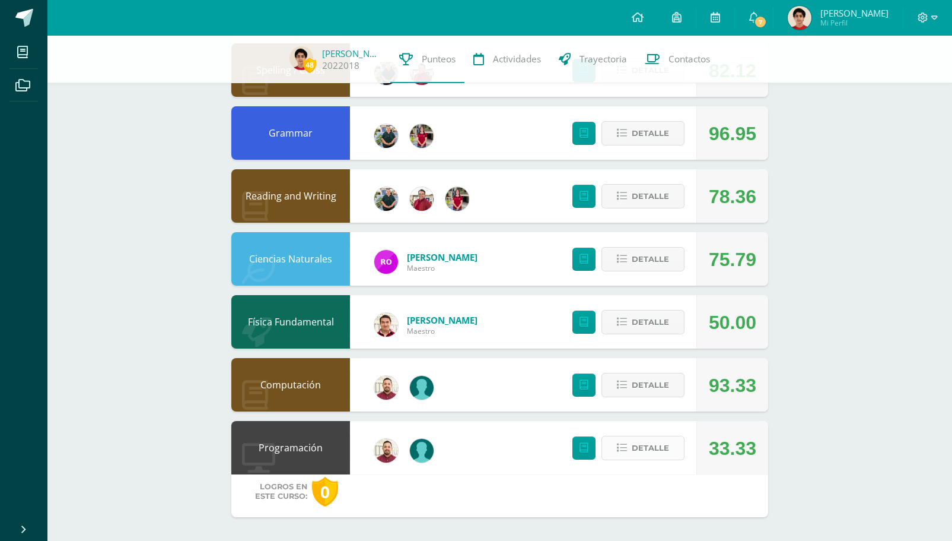
scroll to position [667, 0]
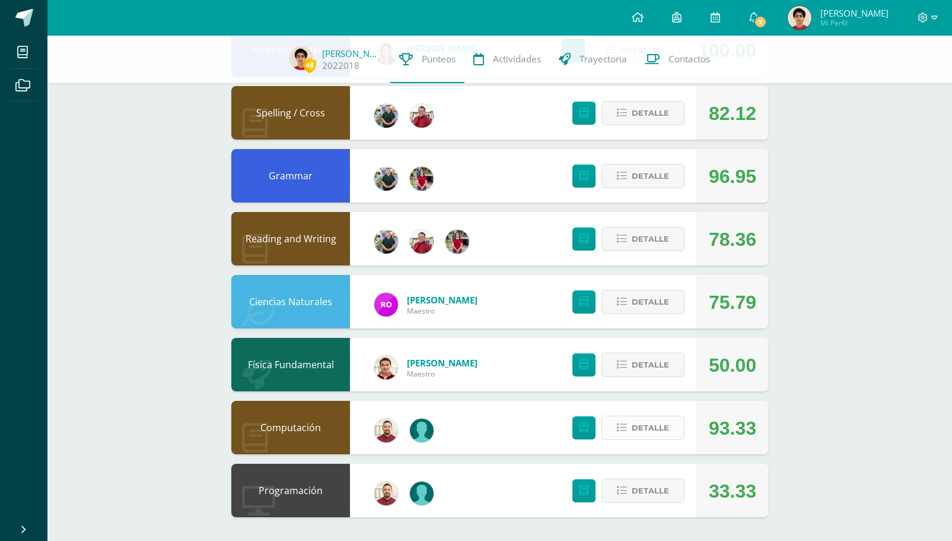
click at [644, 424] on span "Detalle" at bounding box center [650, 428] width 37 height 22
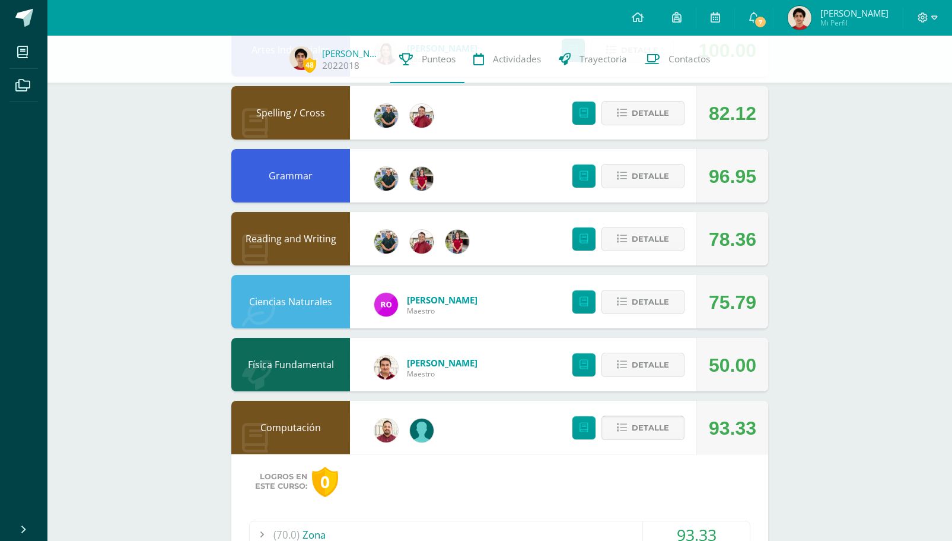
scroll to position [936, 0]
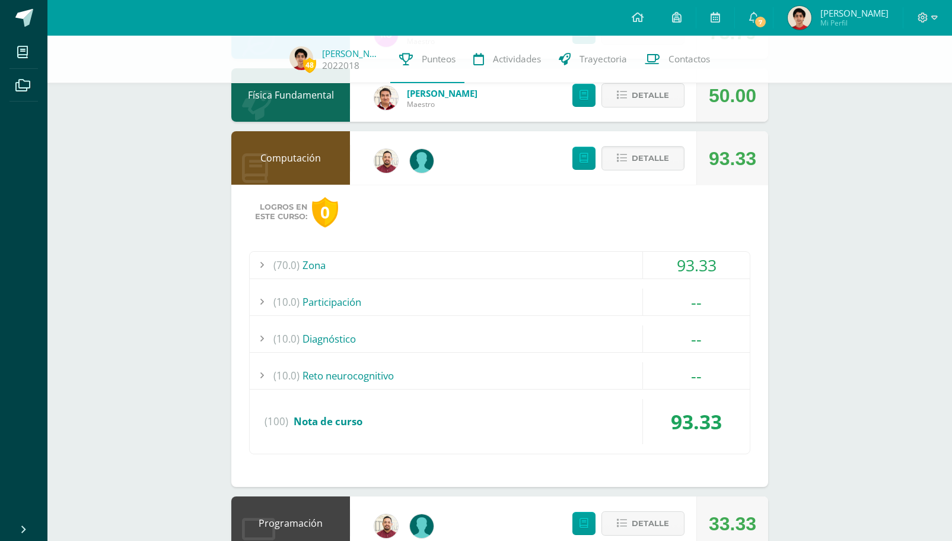
click at [511, 264] on div "(70.0) Zona" at bounding box center [500, 265] width 500 height 27
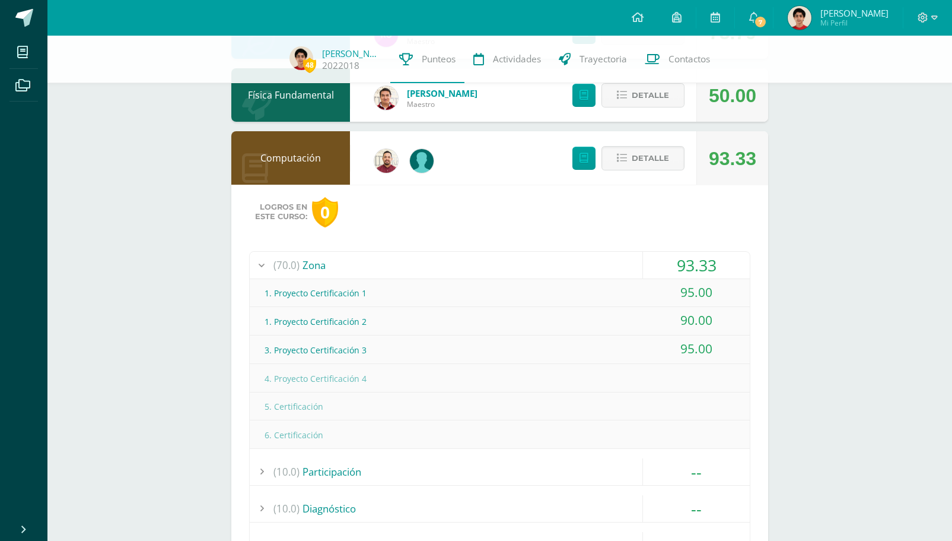
click at [519, 265] on div "(70.0) Zona" at bounding box center [500, 265] width 500 height 27
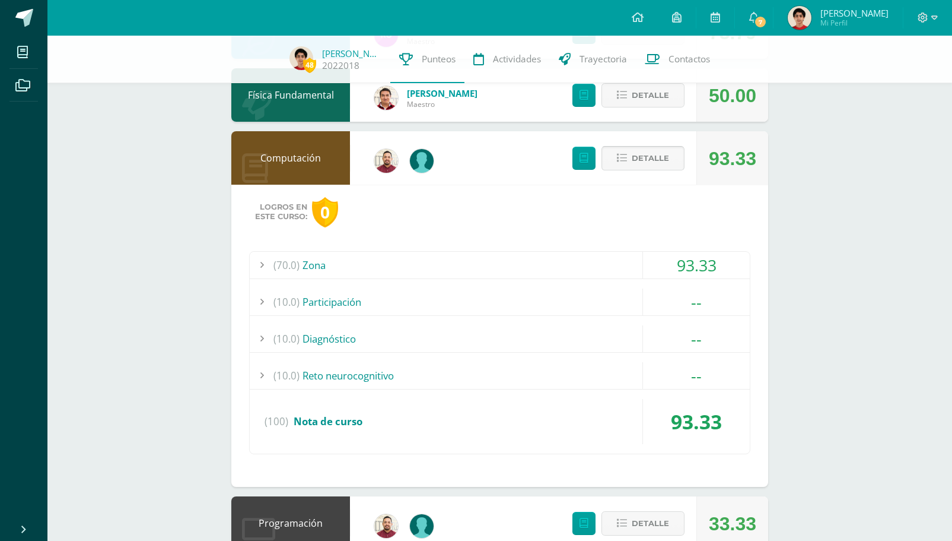
click at [639, 152] on span "Detalle" at bounding box center [650, 158] width 37 height 22
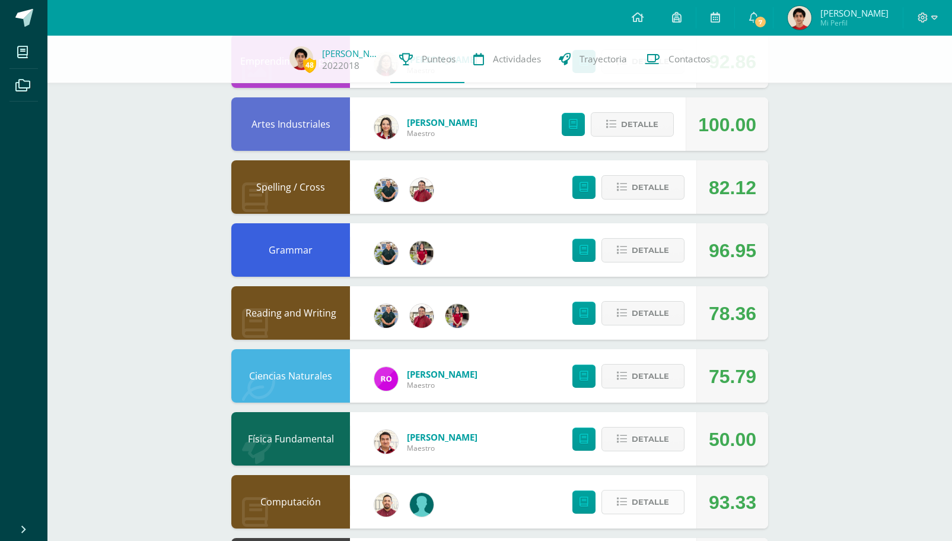
scroll to position [592, 0]
click at [615, 377] on button "Detalle" at bounding box center [643, 376] width 83 height 24
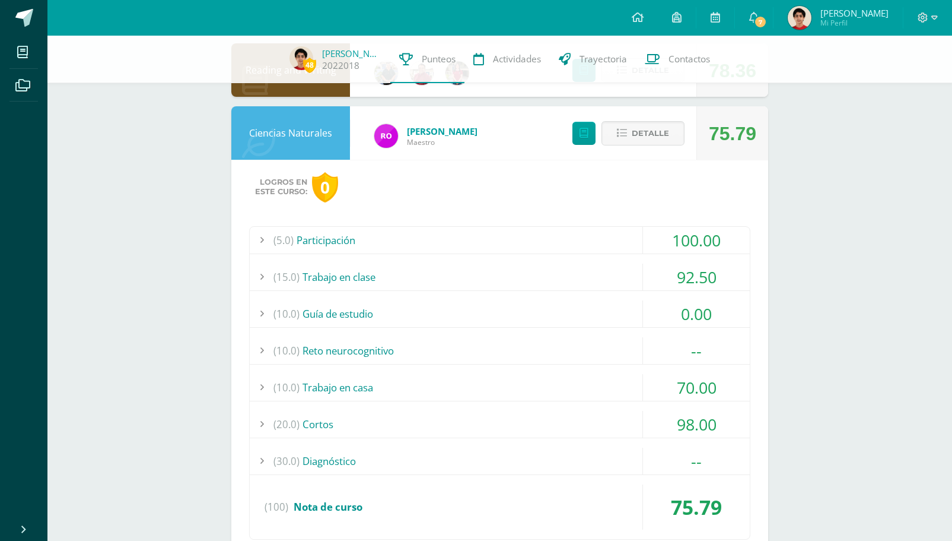
scroll to position [835, 0]
click at [625, 135] on icon at bounding box center [622, 134] width 10 height 10
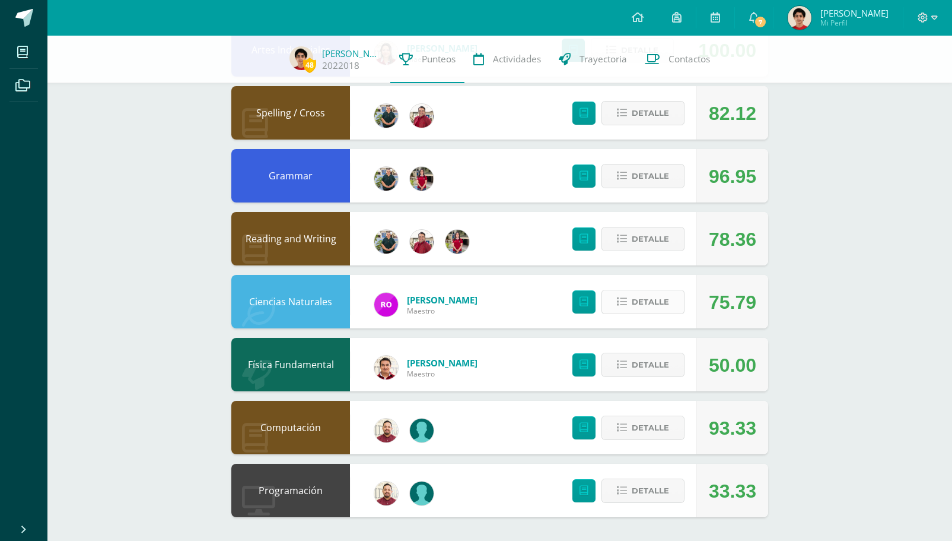
scroll to position [649, 0]
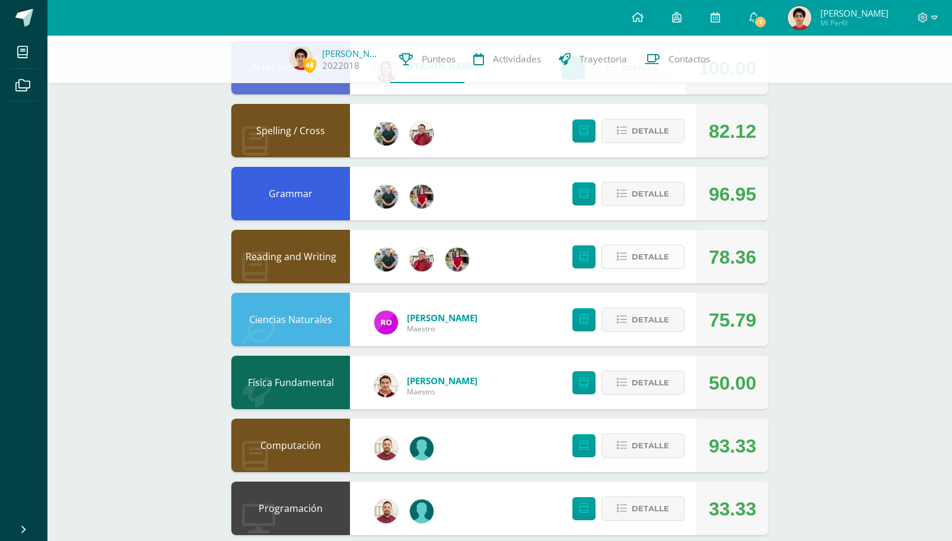
click at [631, 258] on button "Detalle" at bounding box center [643, 256] width 83 height 24
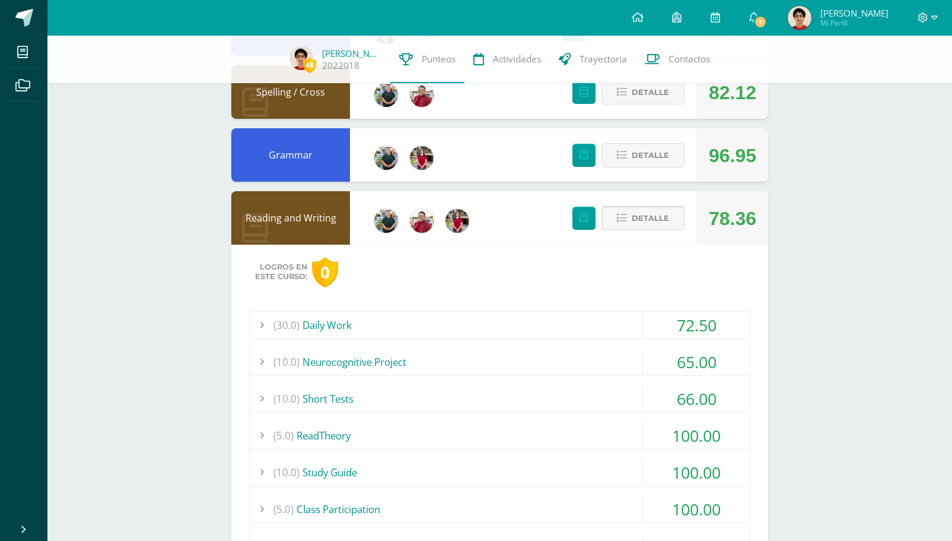
scroll to position [687, 0]
click at [643, 223] on span "Detalle" at bounding box center [650, 219] width 37 height 22
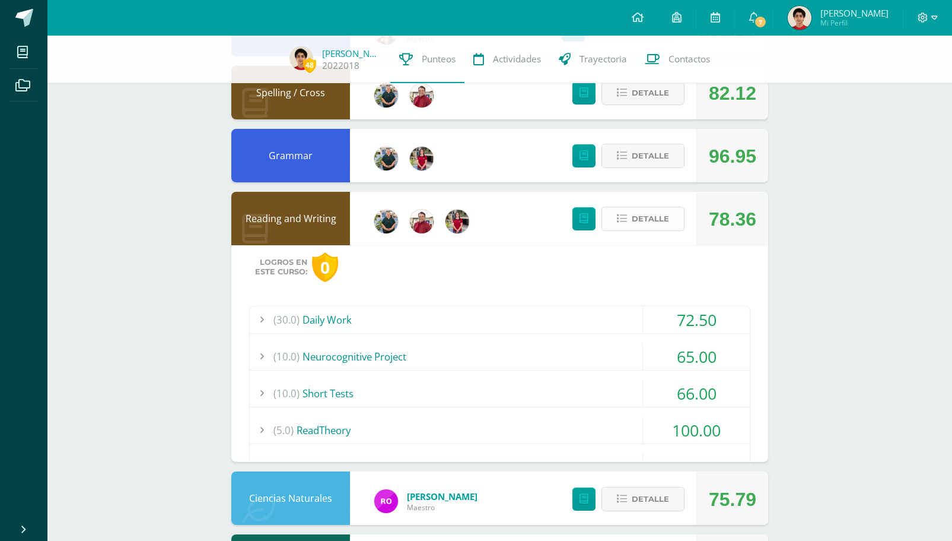
scroll to position [667, 0]
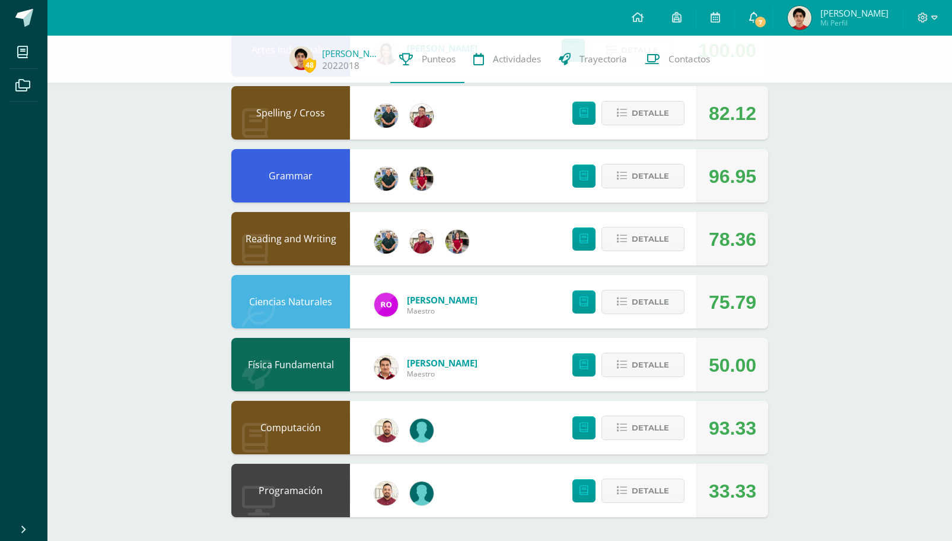
click at [759, 20] on icon at bounding box center [753, 17] width 9 height 11
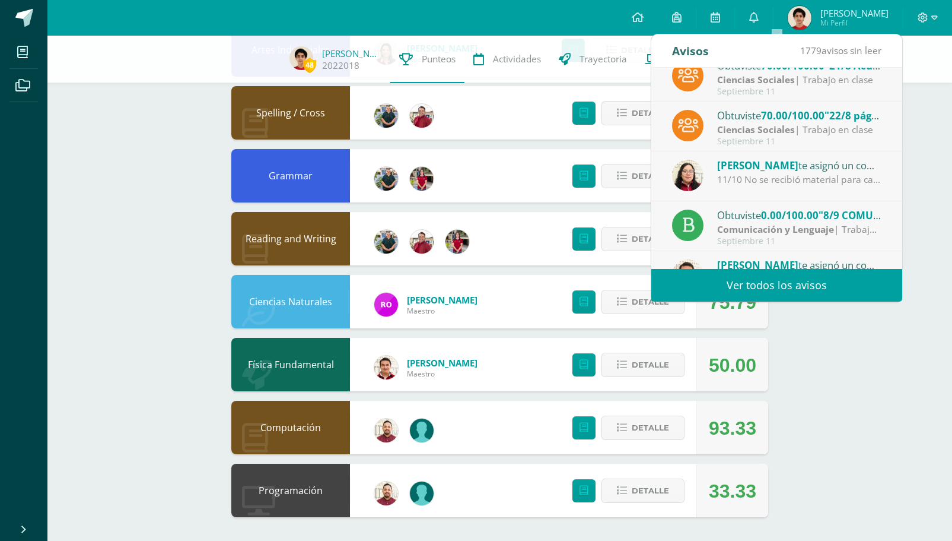
scroll to position [166, 0]
click at [739, 215] on div "Obtuviste 0.00/100.00 "8/9 COMU - Caligrama de página 194 y 195 (Entrega física…" at bounding box center [799, 213] width 165 height 15
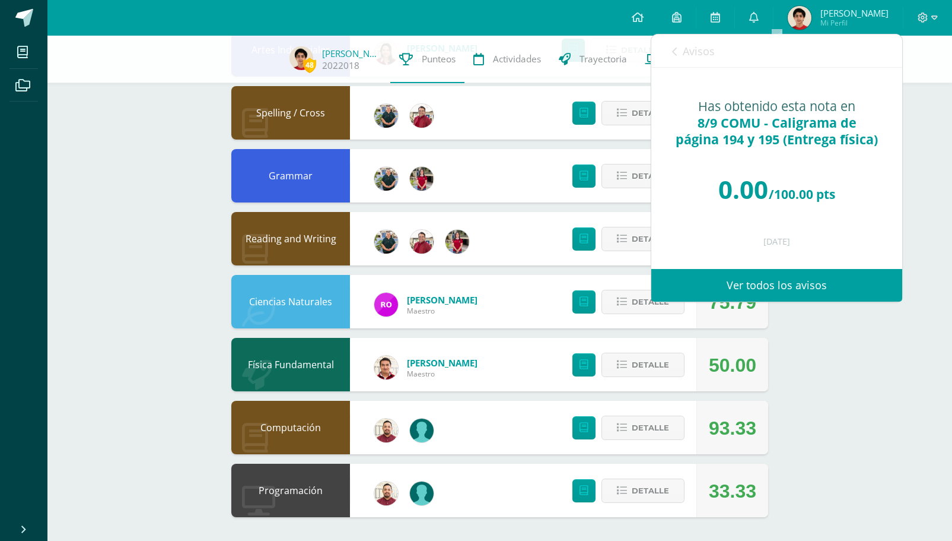
click at [695, 50] on span "Avisos" at bounding box center [699, 51] width 32 height 14
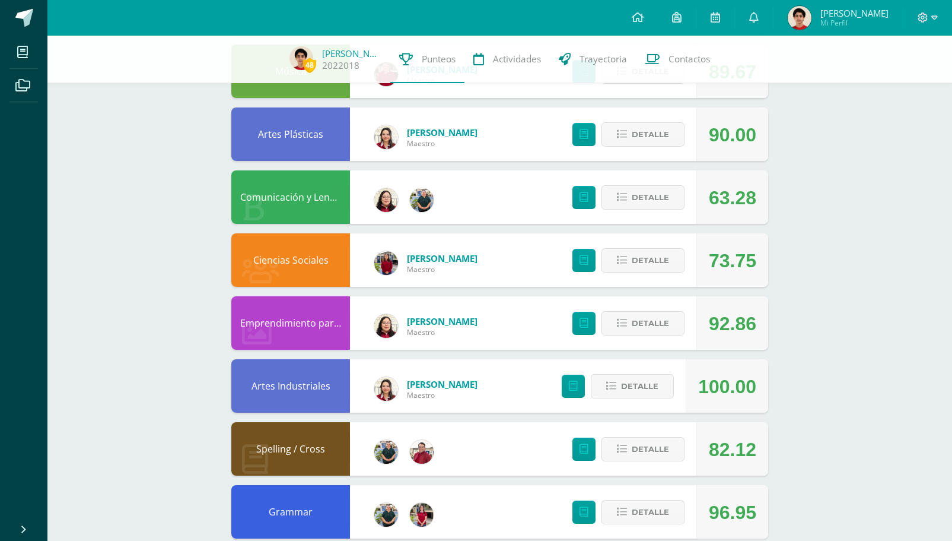
scroll to position [329, 0]
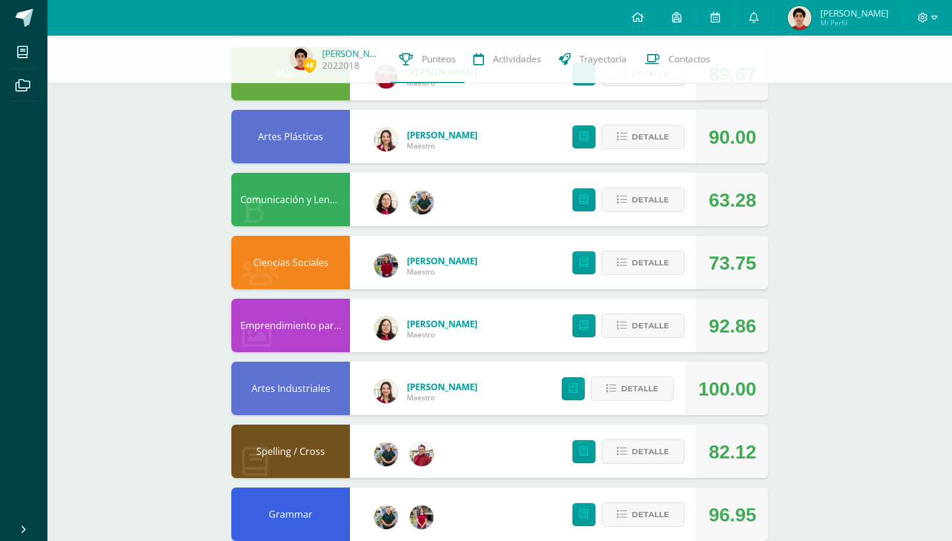
click at [842, 403] on div "48 [PERSON_NAME] 2022018 Punteos Actividades Trayectoria Contactos Pendiente Un…" at bounding box center [499, 293] width 905 height 1172
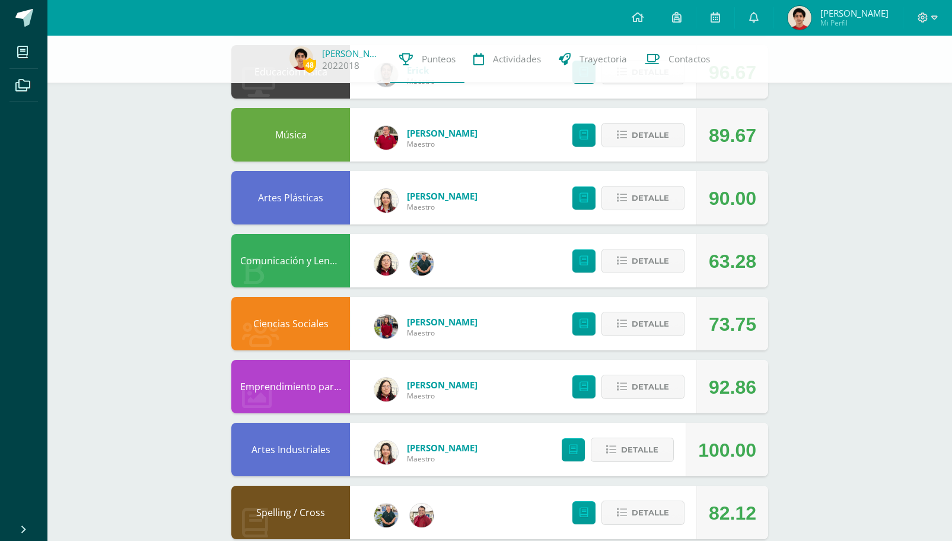
scroll to position [264, 0]
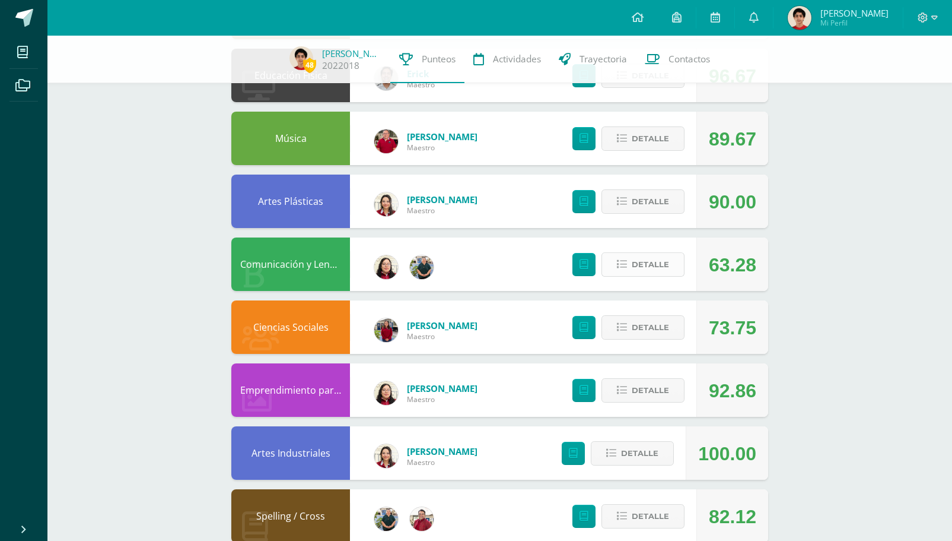
click at [640, 260] on span "Detalle" at bounding box center [650, 264] width 37 height 22
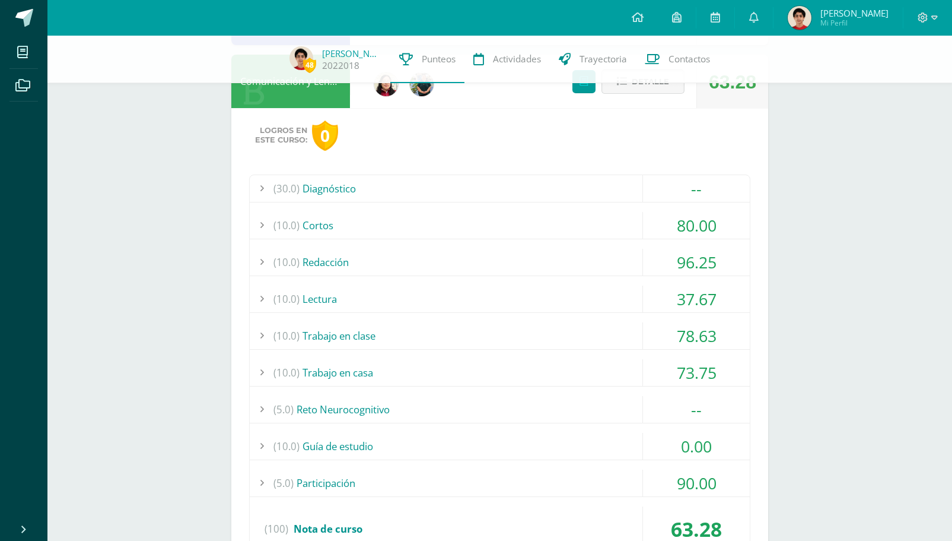
scroll to position [459, 0]
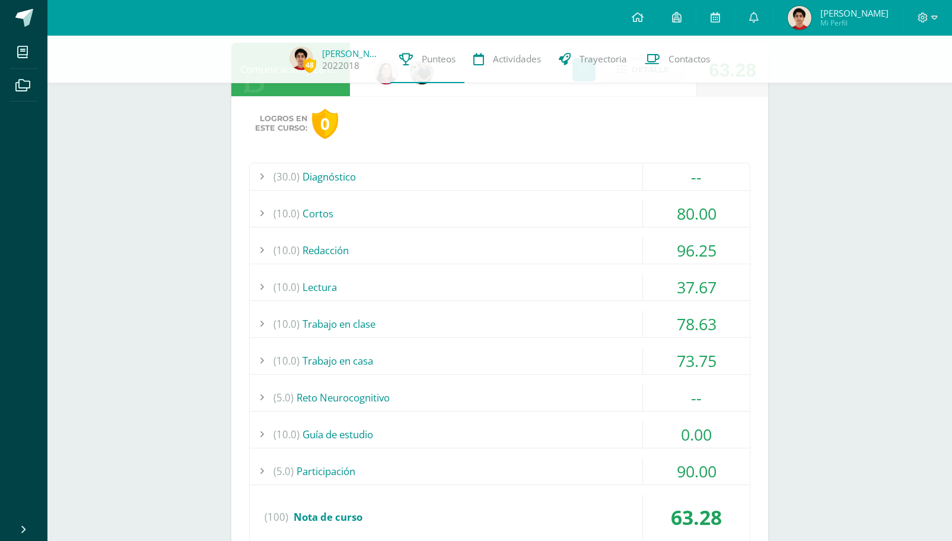
click at [584, 418] on div "(30.0) Diagnóstico -- Sin actividades (10.0) [GEOGRAPHIC_DATA] 80.00 (100)" at bounding box center [499, 356] width 501 height 387
click at [583, 424] on div "(10.0) Guía de estudio" at bounding box center [500, 434] width 500 height 27
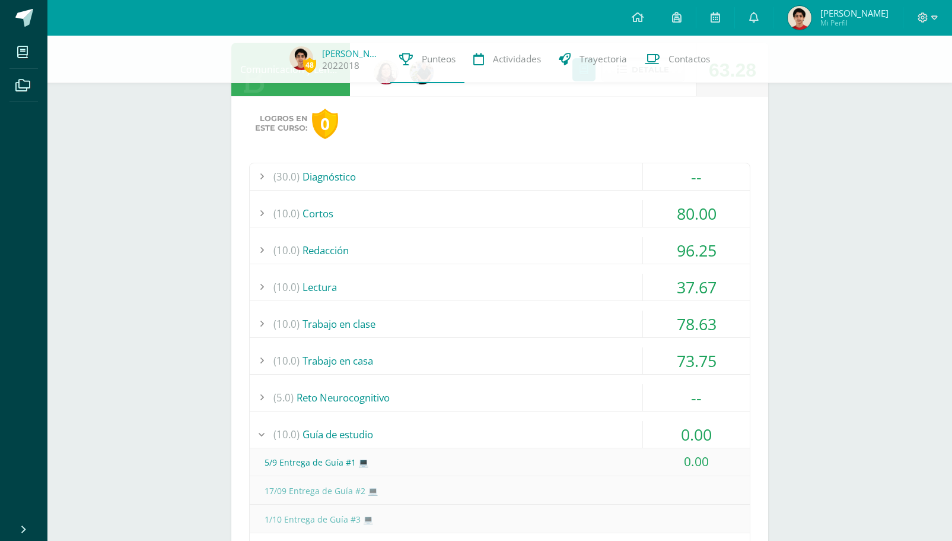
click at [583, 424] on div "(10.0) Guía de estudio" at bounding box center [500, 434] width 500 height 27
